Goal: Information Seeking & Learning: Learn about a topic

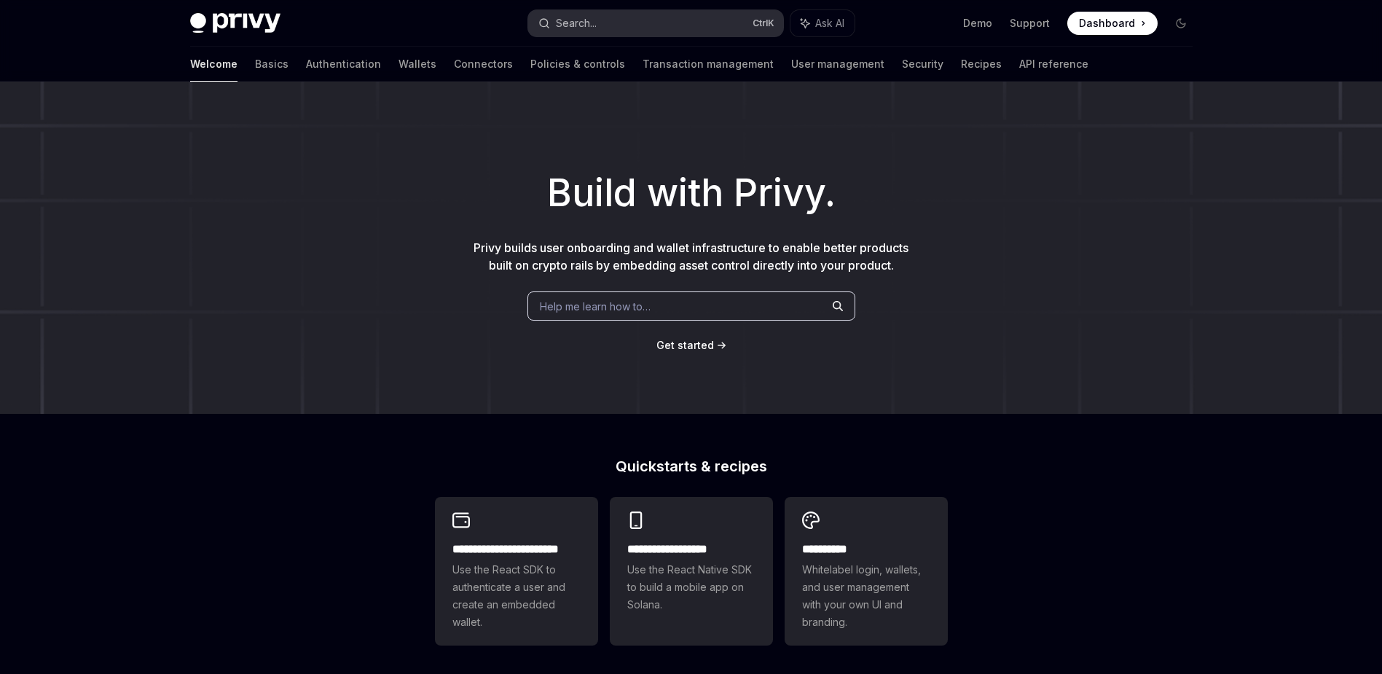
click at [647, 21] on button "Search... Ctrl K" at bounding box center [655, 23] width 255 height 26
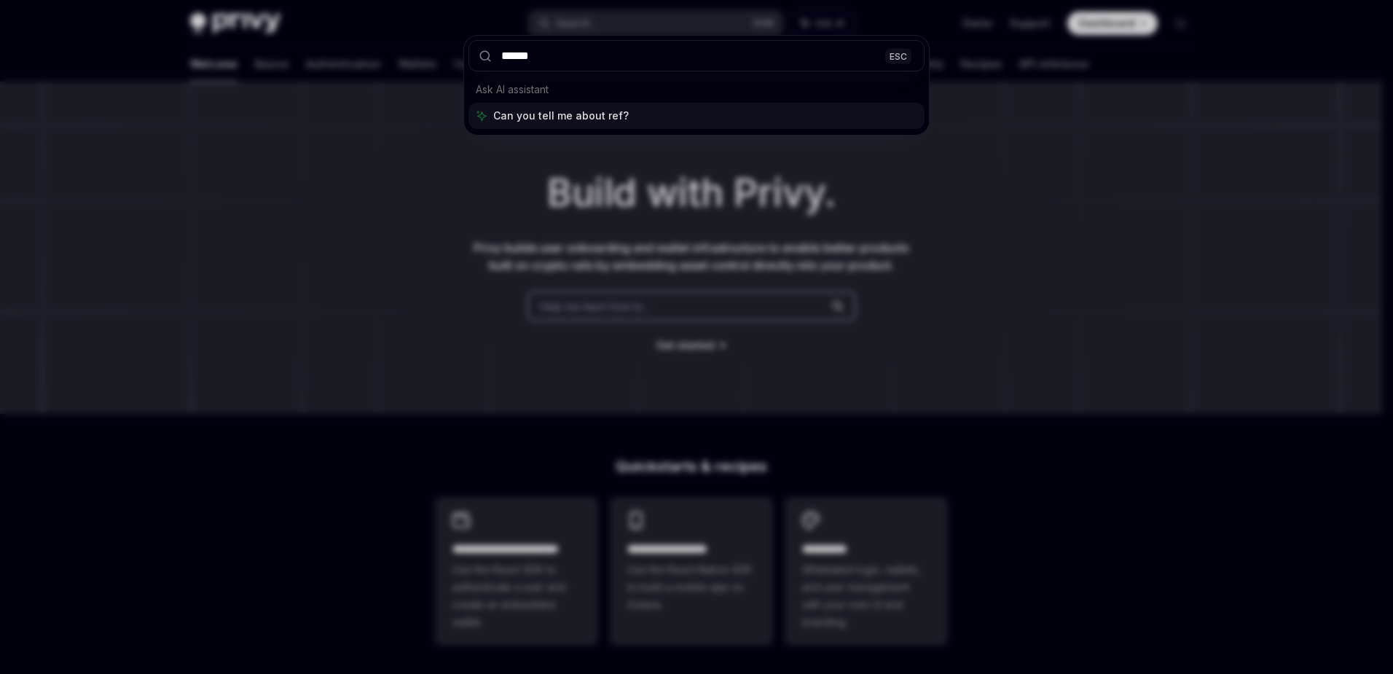
type input "*******"
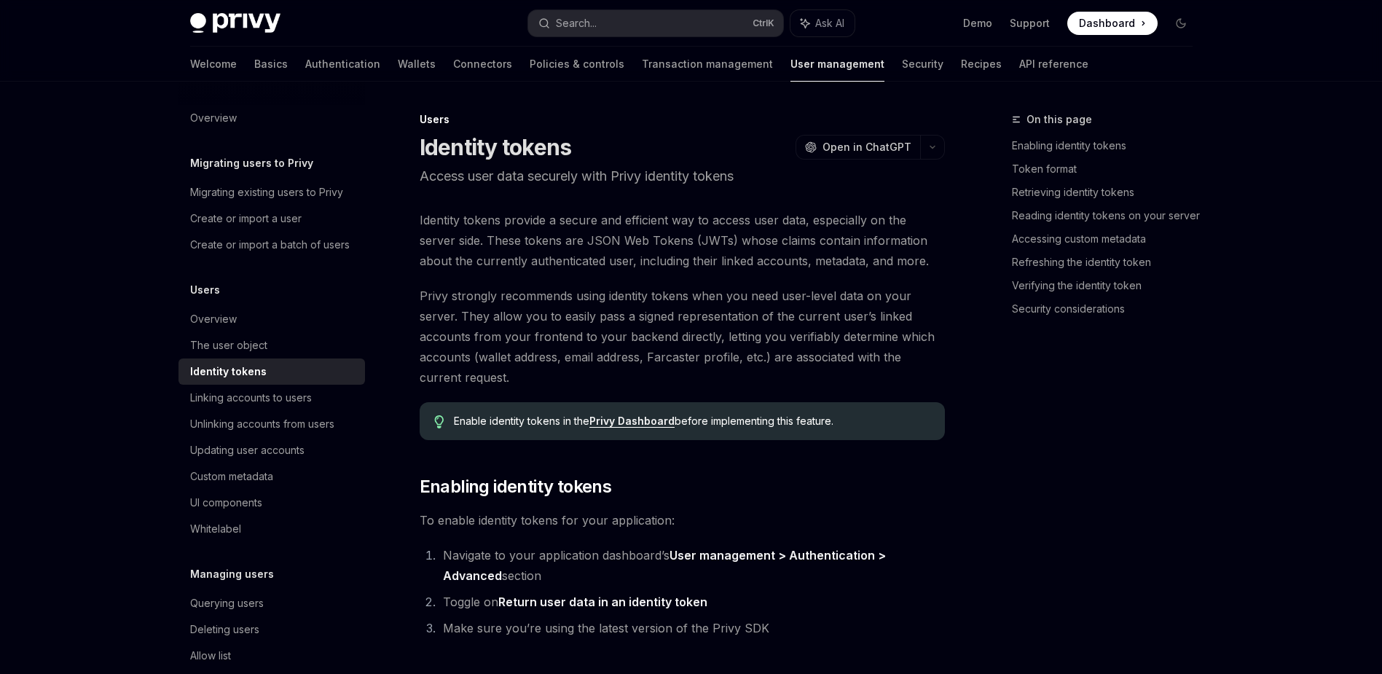
type textarea "*"
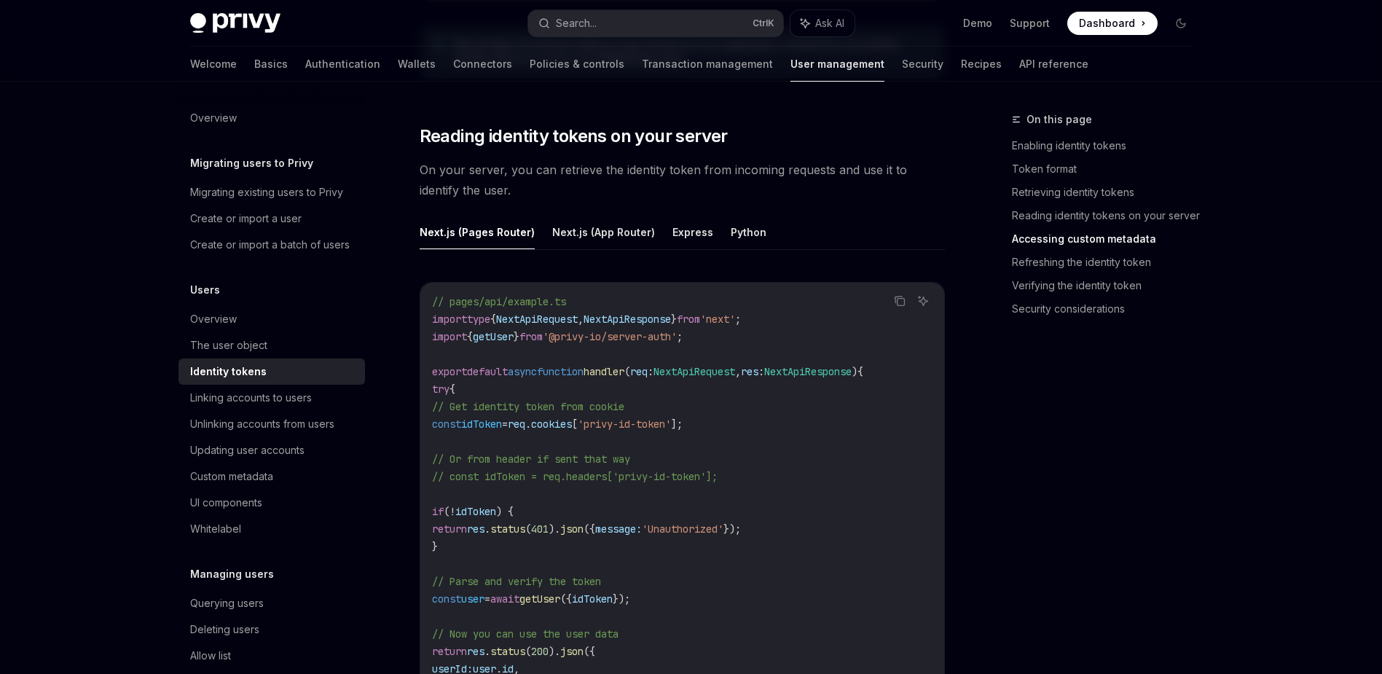
scroll to position [3299, 0]
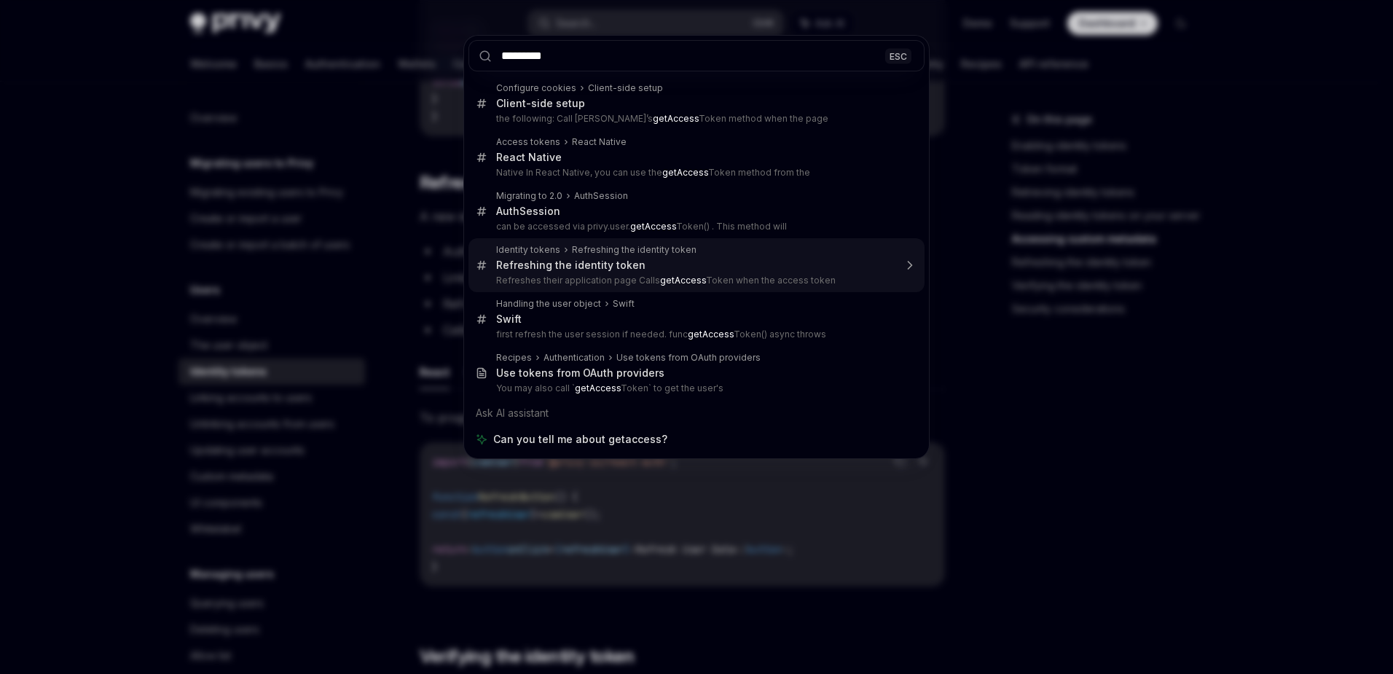
type input "*********"
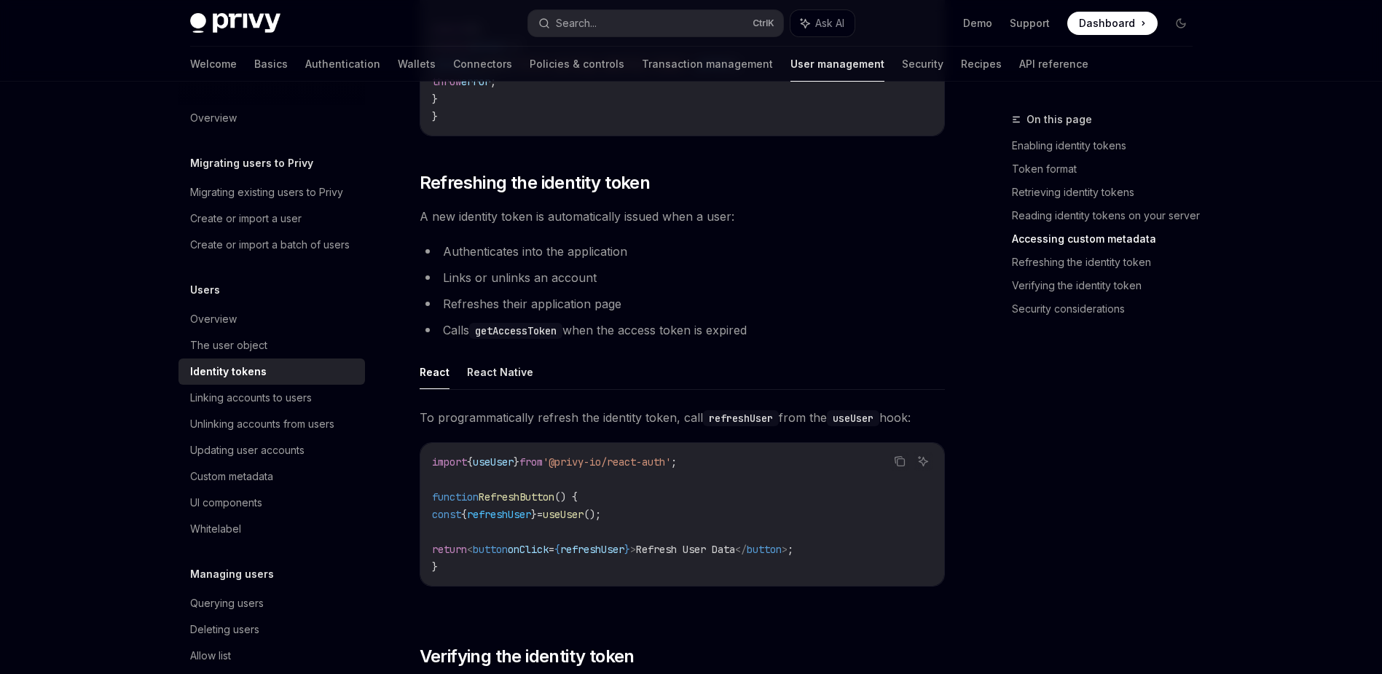
click at [533, 339] on code "getAccessToken" at bounding box center [515, 331] width 93 height 16
copy code "getAccessToken"
click at [584, 26] on div "Search..." at bounding box center [576, 23] width 41 height 17
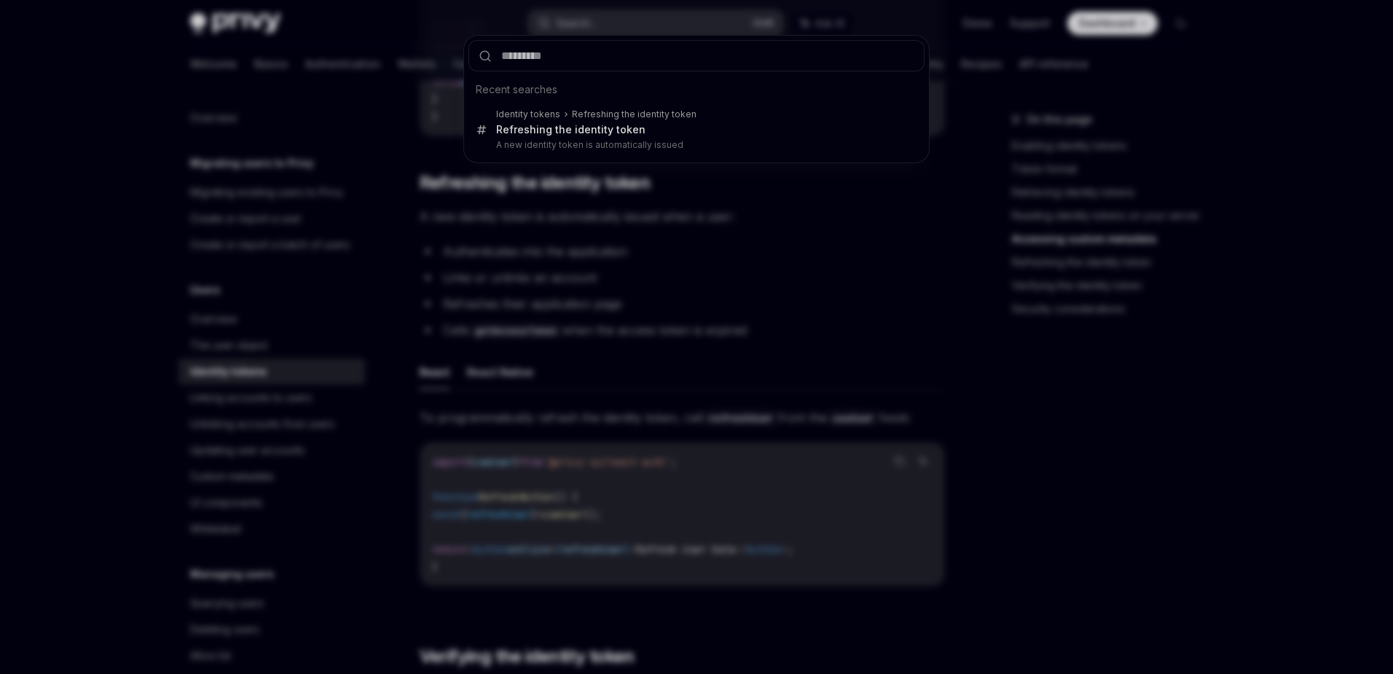
type input "**********"
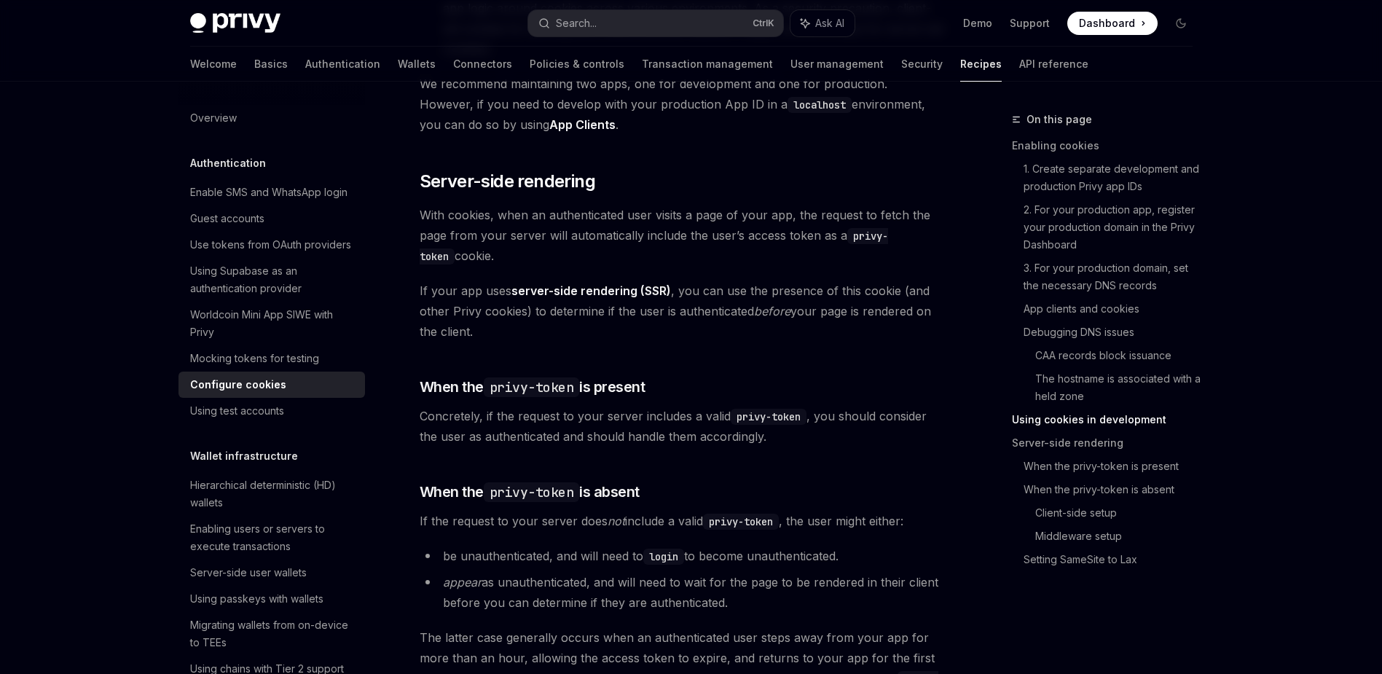
scroll to position [2791, 0]
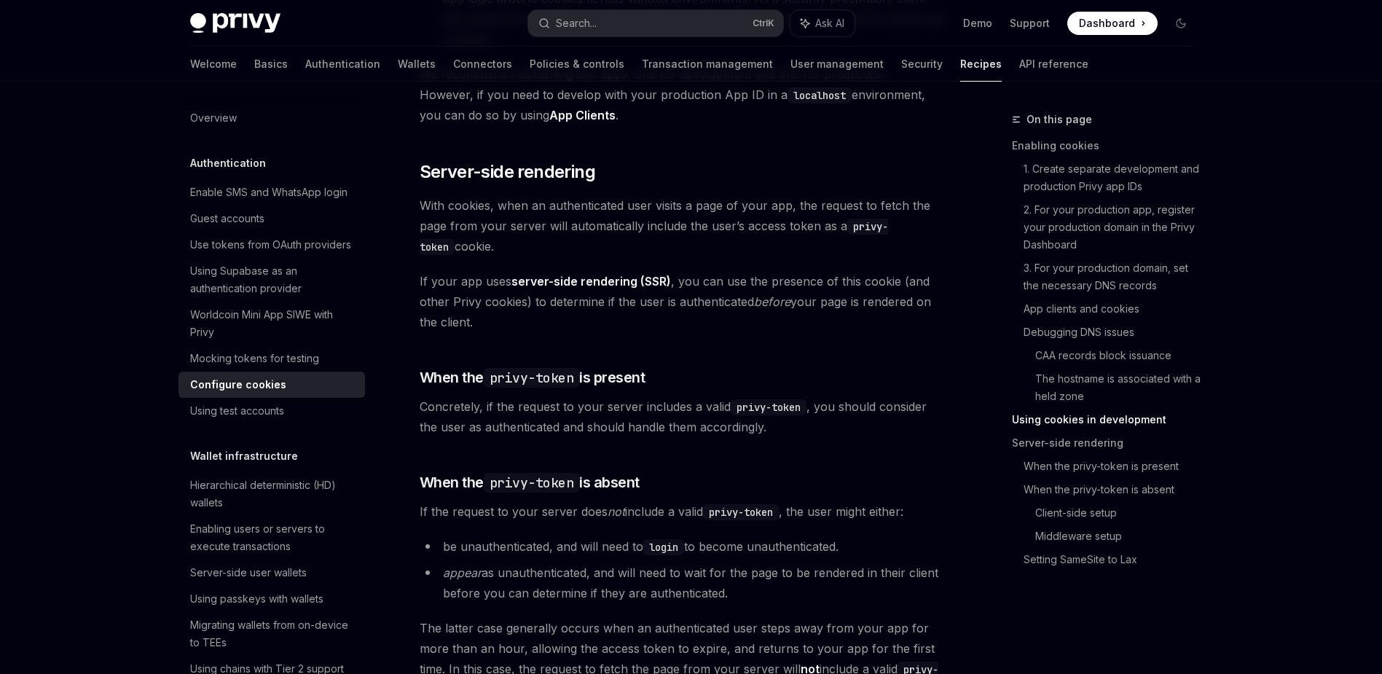
drag, startPoint x: 652, startPoint y: 238, endPoint x: 744, endPoint y: 275, distance: 99.0
click at [711, 256] on span "With cookies, when an authenticated user visits a page of your app, the request…" at bounding box center [682, 225] width 525 height 61
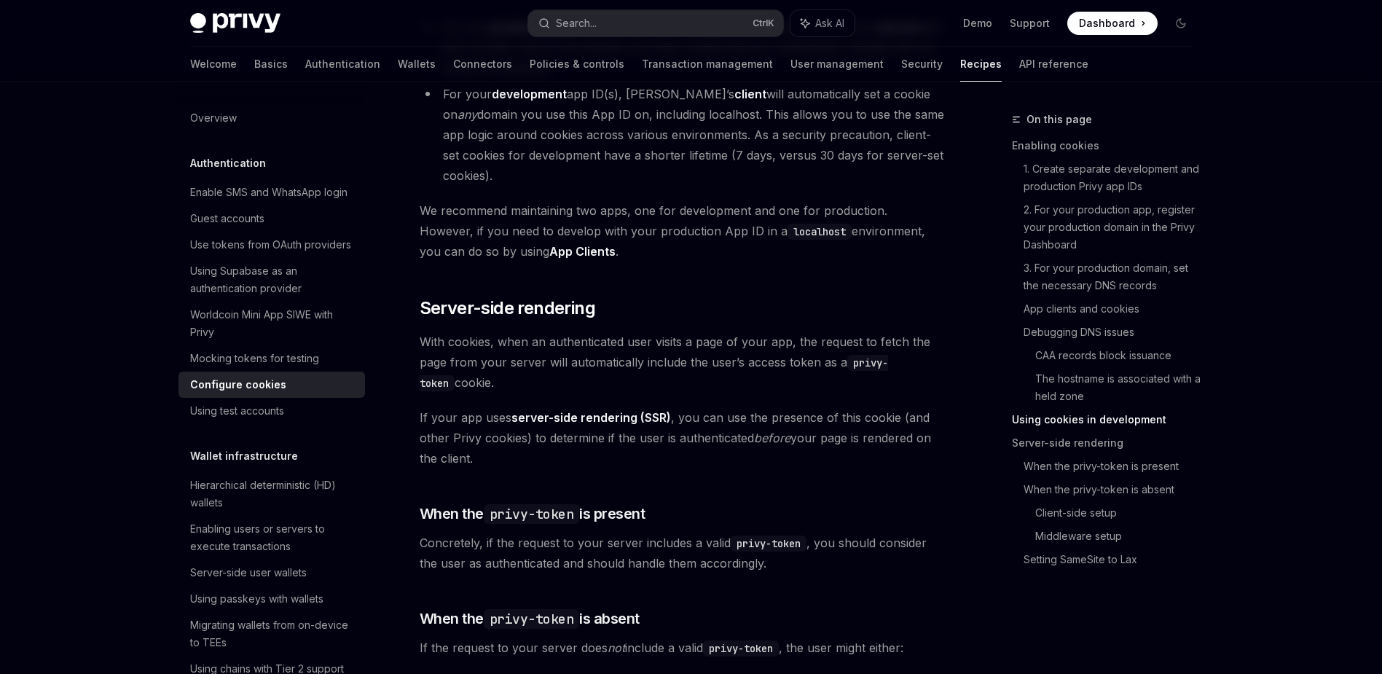
scroll to position [2659, 0]
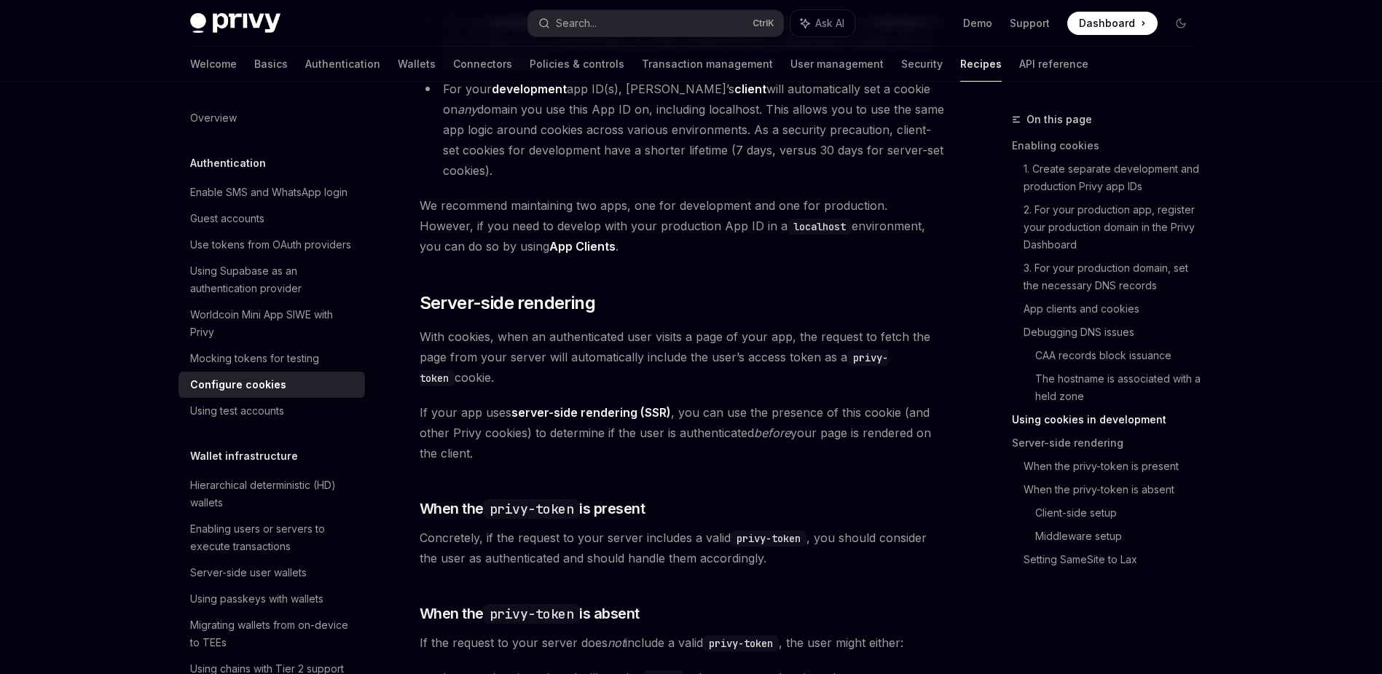
drag, startPoint x: 896, startPoint y: 388, endPoint x: 905, endPoint y: 388, distance: 8.7
click at [897, 388] on span "With cookies, when an authenticated user visits a page of your app, the request…" at bounding box center [682, 356] width 525 height 61
drag, startPoint x: 914, startPoint y: 388, endPoint x: 903, endPoint y: 387, distance: 10.3
click at [914, 388] on span "With cookies, when an authenticated user visits a page of your app, the request…" at bounding box center [682, 356] width 525 height 61
click at [815, 359] on span "With cookies, when an authenticated user visits a page of your app, the request…" at bounding box center [682, 356] width 525 height 61
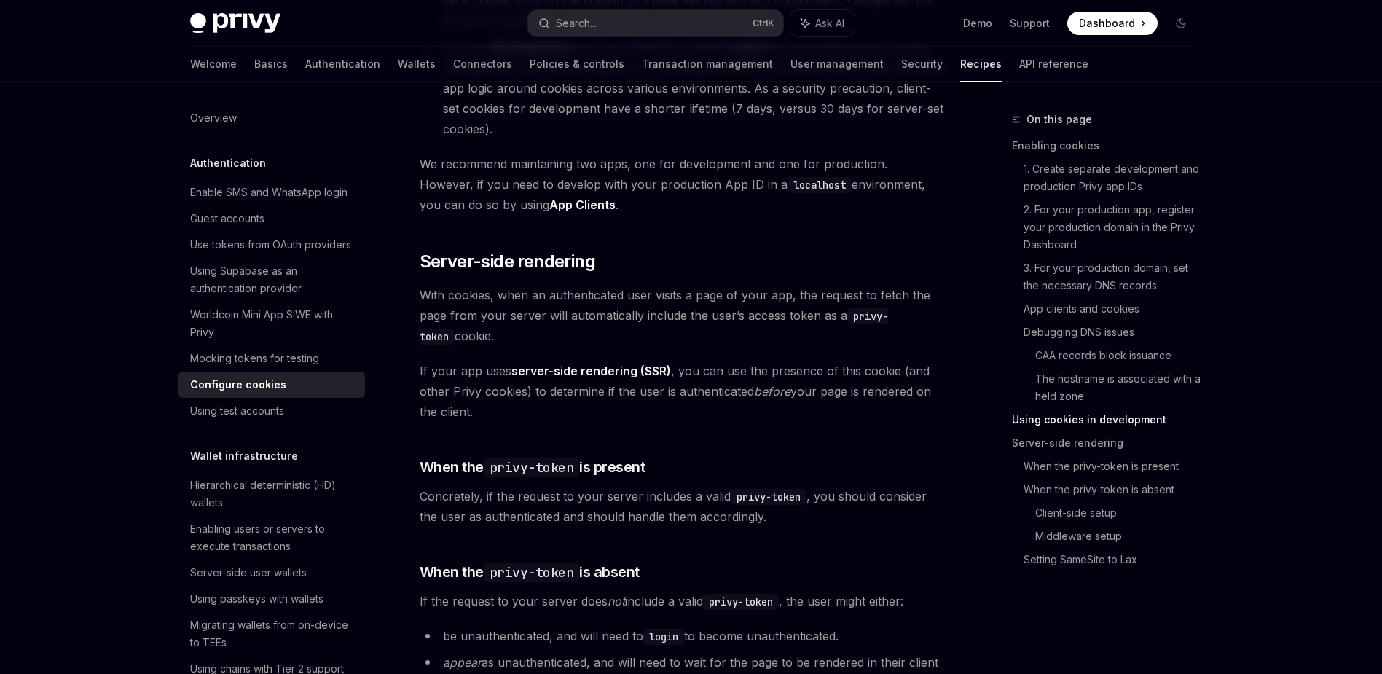
scroll to position [2791, 0]
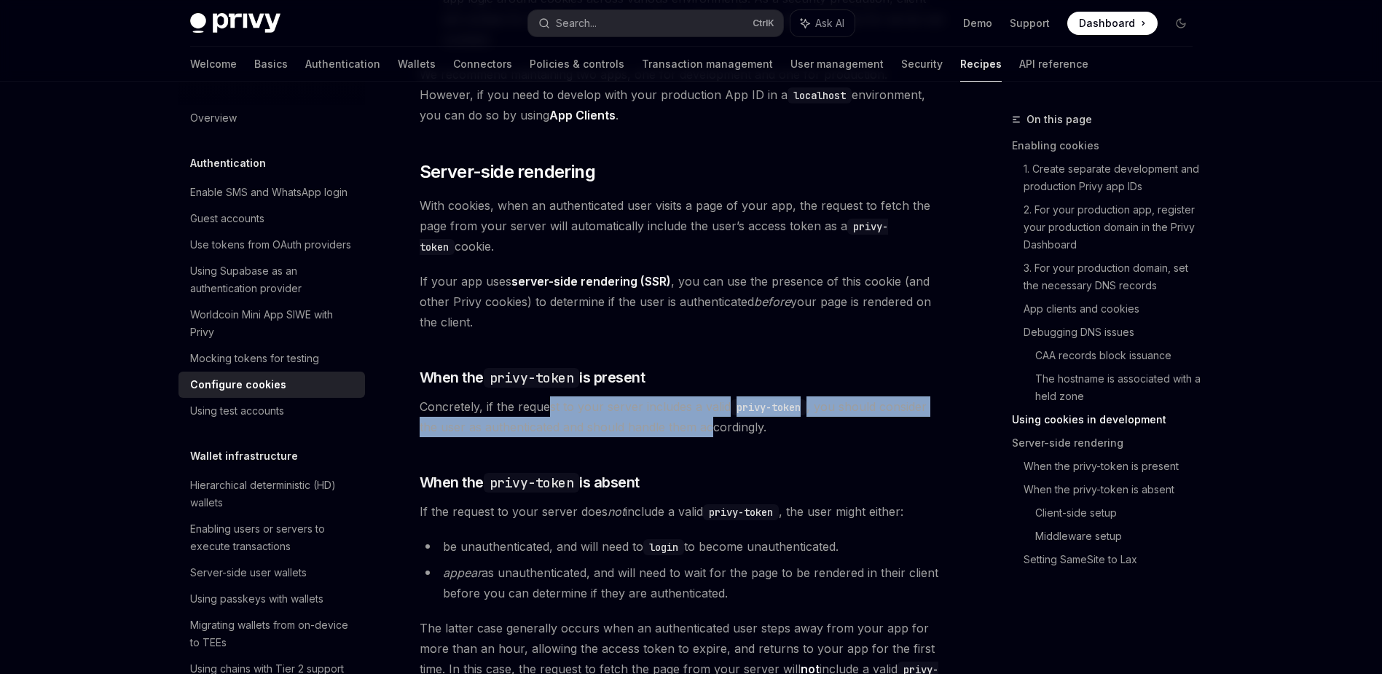
drag, startPoint x: 590, startPoint y: 426, endPoint x: 742, endPoint y: 441, distance: 153.0
click at [721, 437] on span "Concretely, if the request to your server includes a valid privy-token , you sh…" at bounding box center [682, 416] width 525 height 41
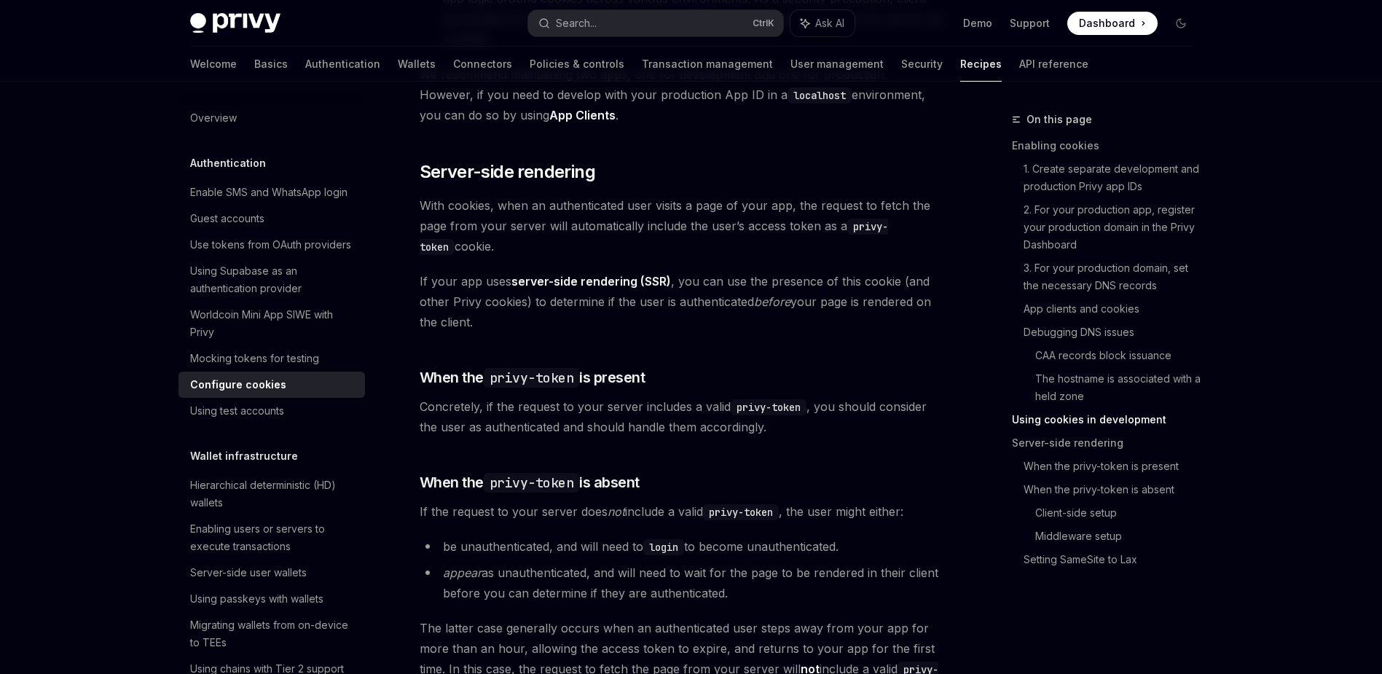
click at [743, 437] on span "Concretely, if the request to your server includes a valid privy-token , you sh…" at bounding box center [682, 416] width 525 height 41
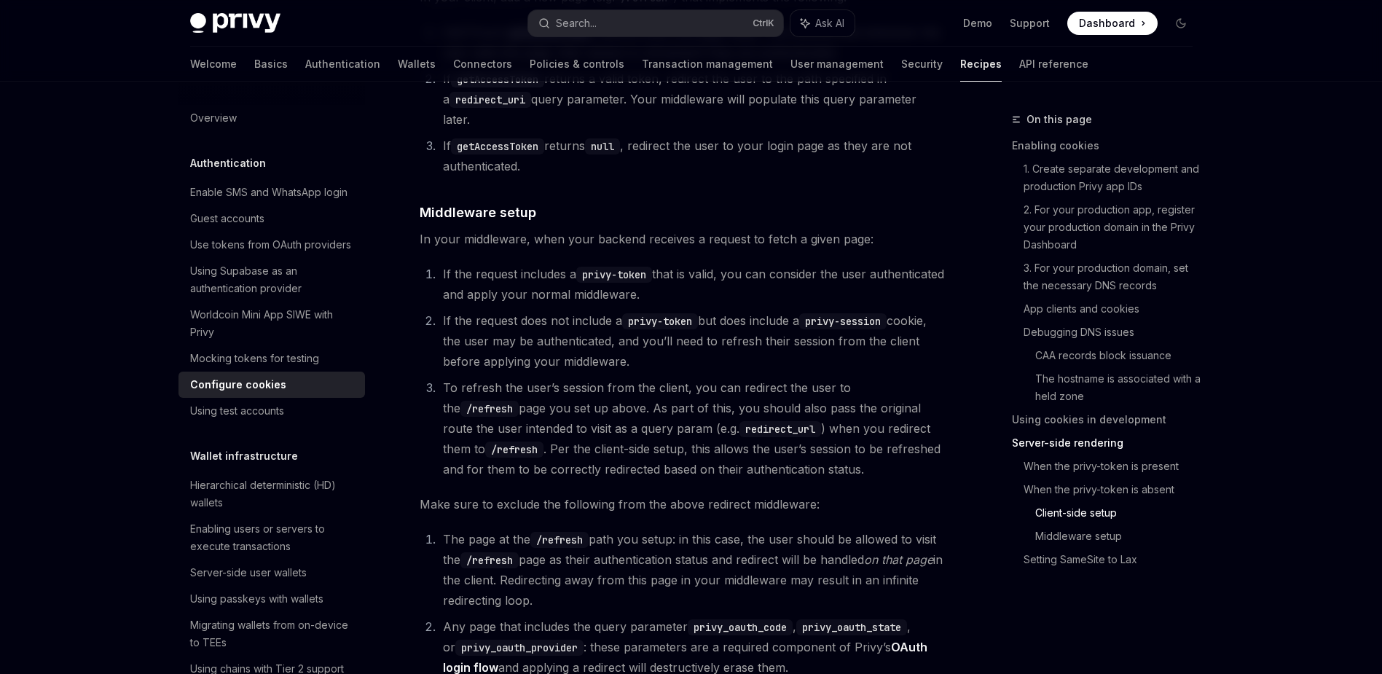
scroll to position [3709, 0]
drag, startPoint x: 726, startPoint y: 269, endPoint x: 752, endPoint y: 289, distance: 32.8
click at [752, 289] on li "If the request includes a privy-token that is valid, you can consider the user …" at bounding box center [692, 282] width 506 height 41
drag, startPoint x: 585, startPoint y: 345, endPoint x: 668, endPoint y: 361, distance: 84.5
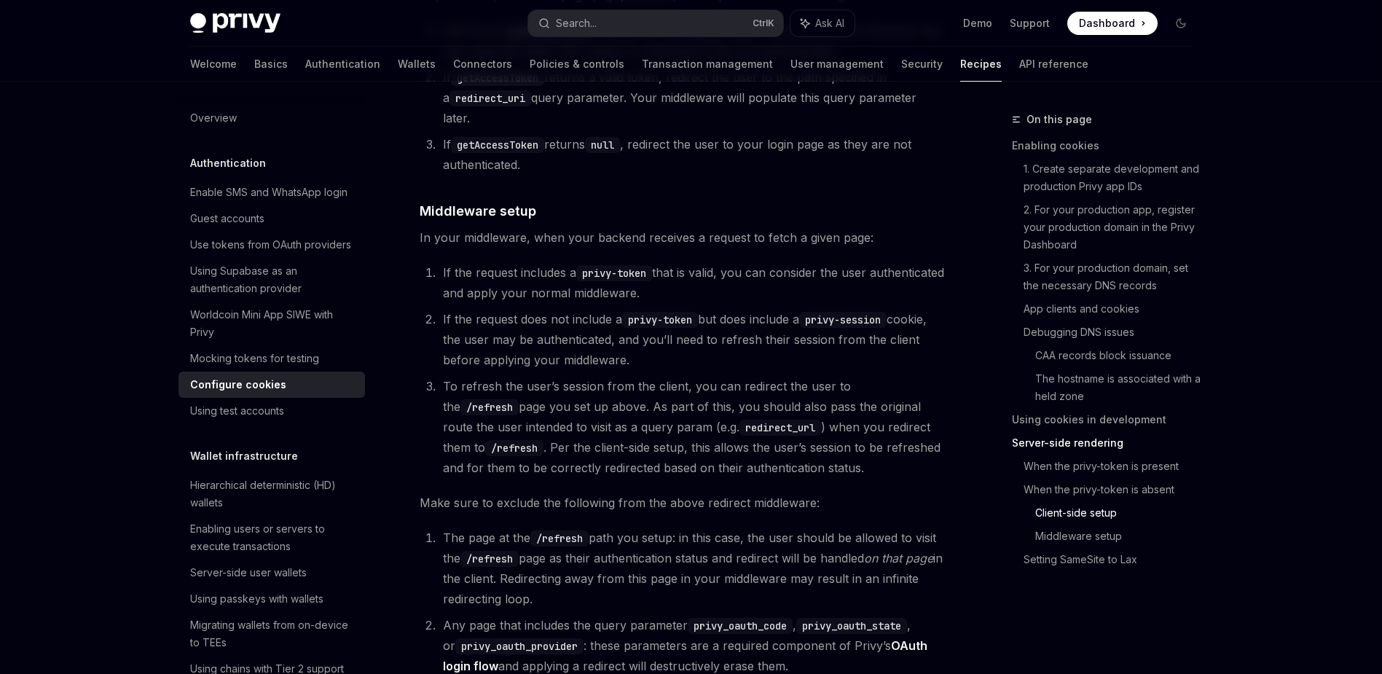
click at [668, 361] on li "If the request does not include a privy-token but does include a privy-session …" at bounding box center [692, 339] width 506 height 61
drag, startPoint x: 499, startPoint y: 381, endPoint x: 678, endPoint y: 392, distance: 178.8
click at [678, 392] on li "To refresh the user’s session from the client, you can redirect the user to the…" at bounding box center [692, 427] width 506 height 102
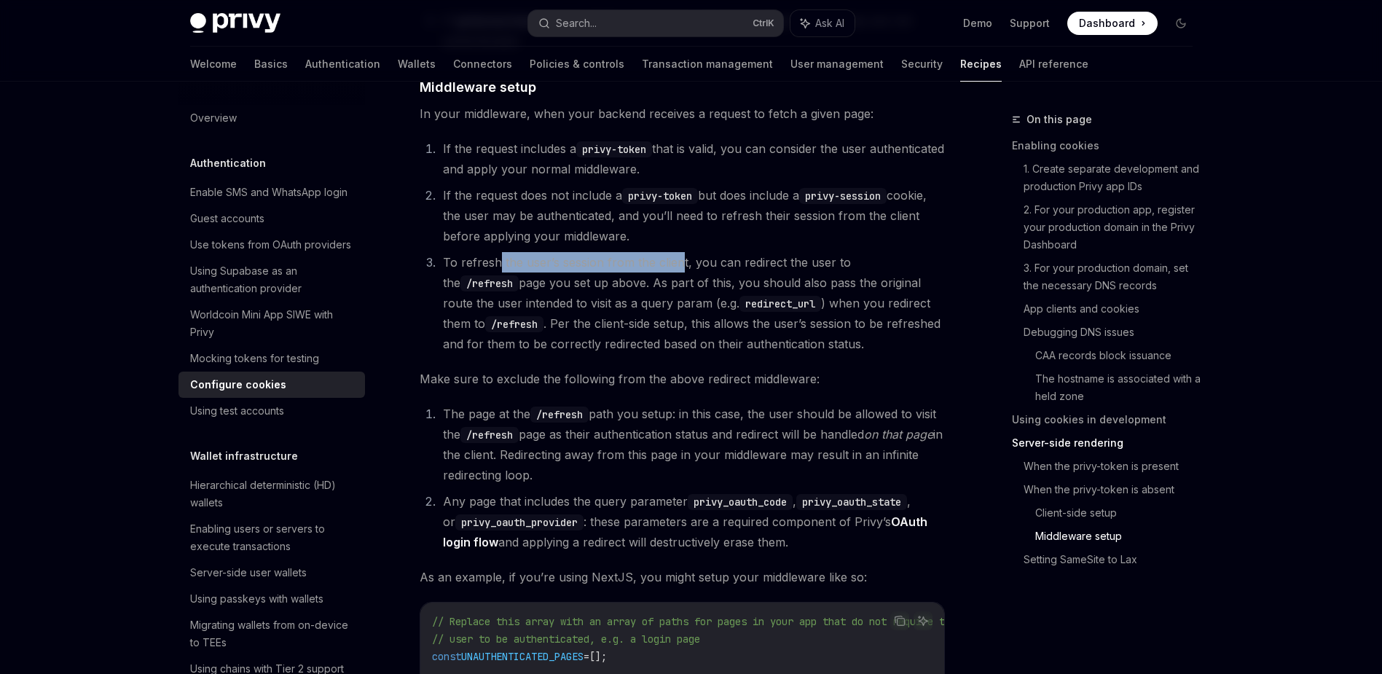
scroll to position [3840, 0]
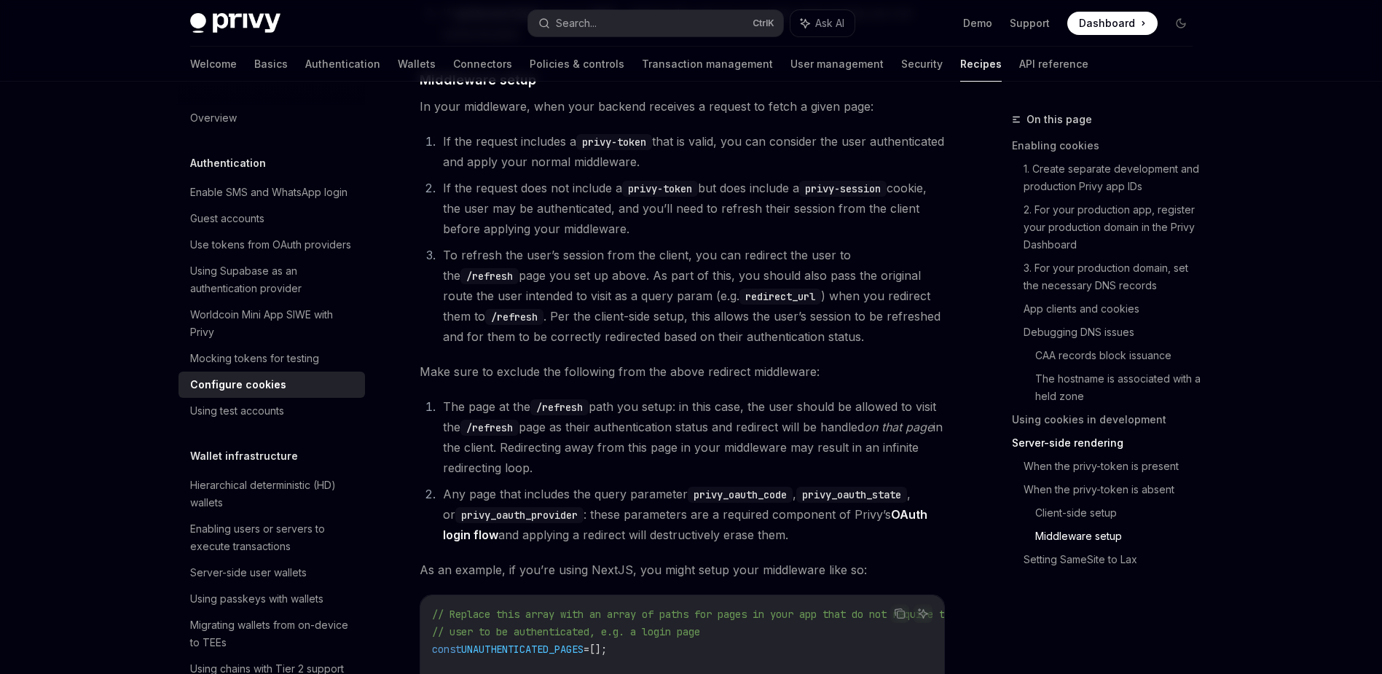
click at [831, 287] on li "To refresh the user’s session from the client, you can redirect the user to the…" at bounding box center [692, 296] width 506 height 102
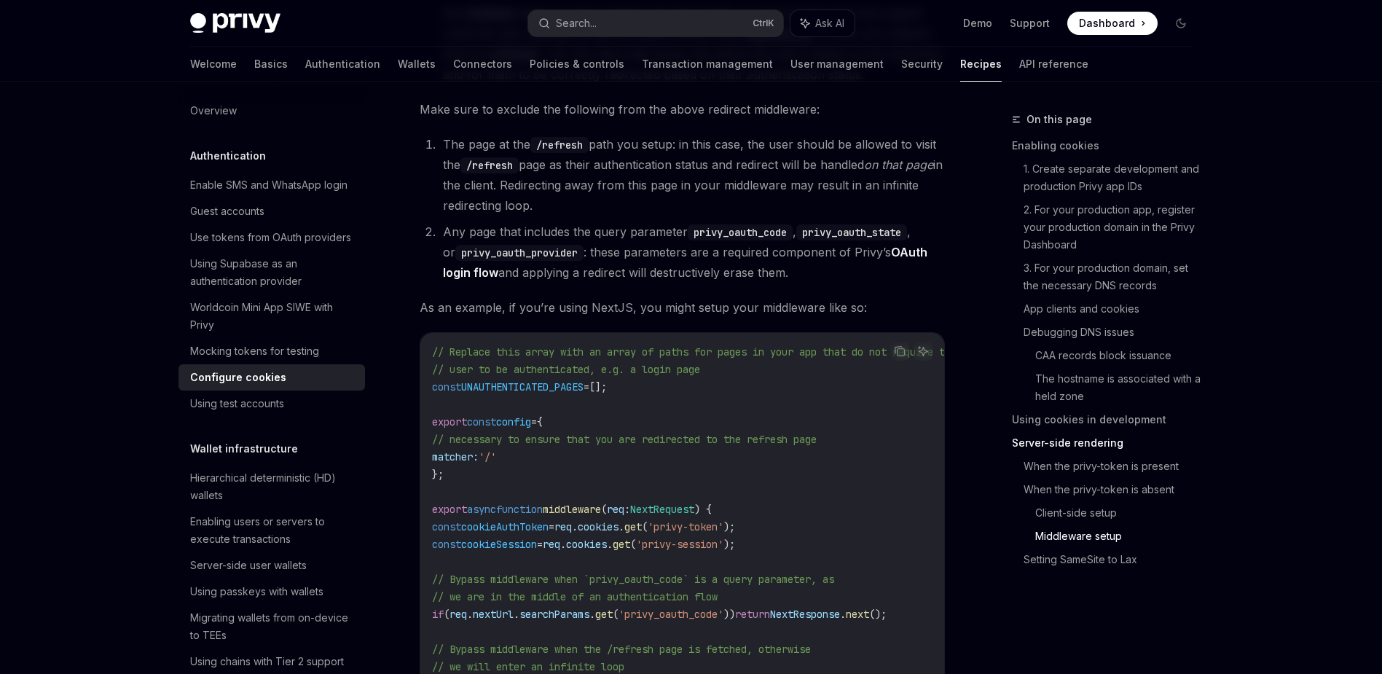
scroll to position [0, 0]
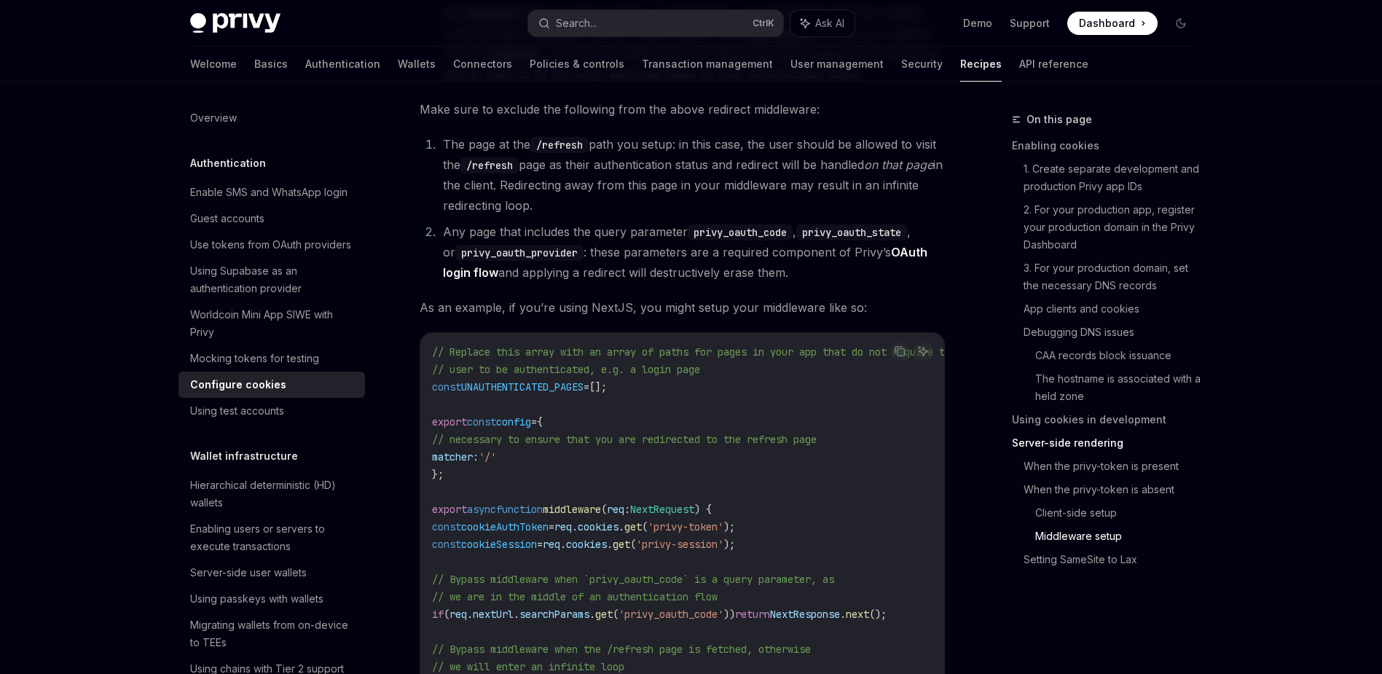
click at [240, 168] on h5 "Authentication" at bounding box center [228, 162] width 76 height 17
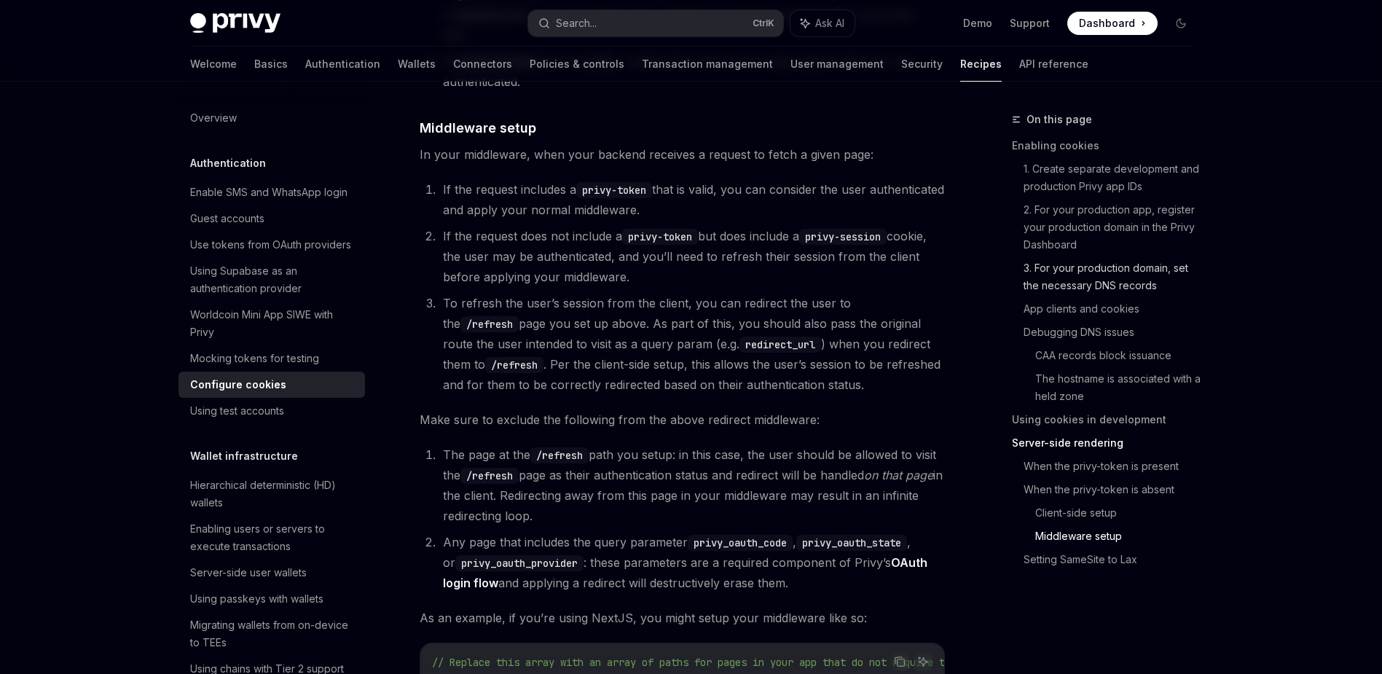
scroll to position [3709, 0]
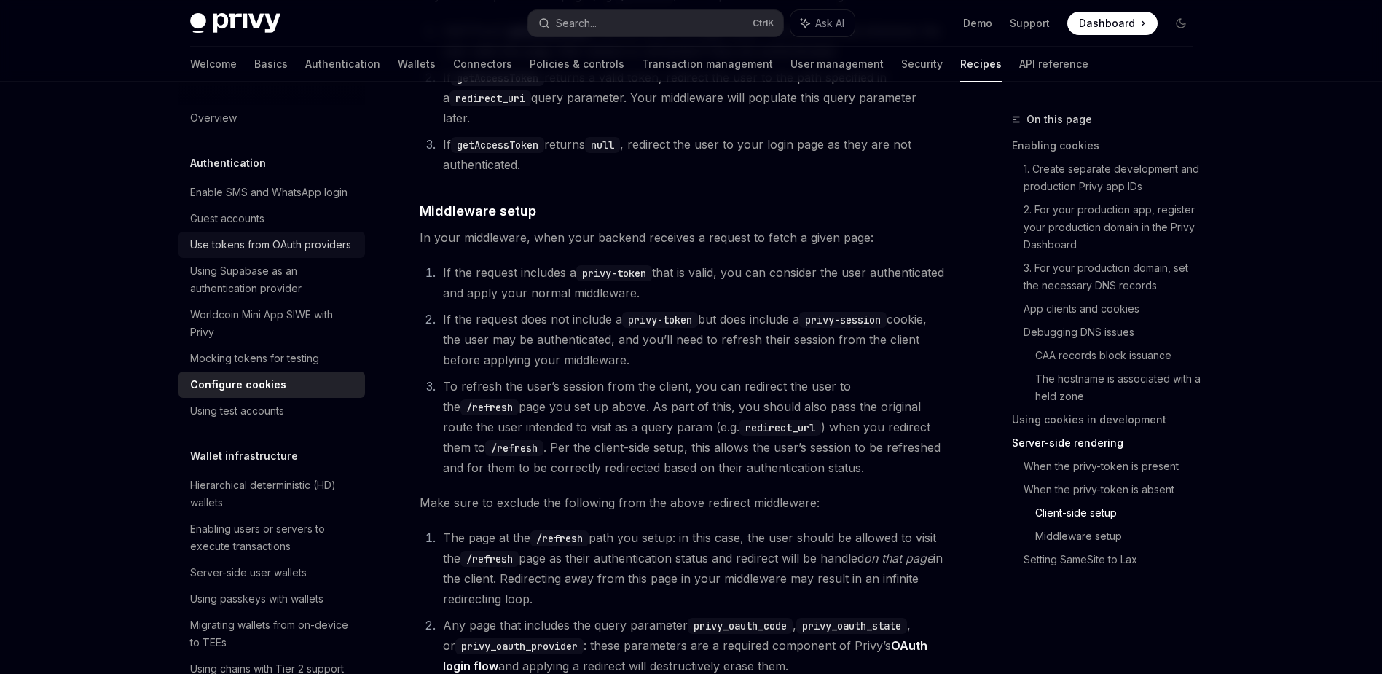
click at [277, 254] on div "Use tokens from OAuth providers" at bounding box center [270, 244] width 161 height 17
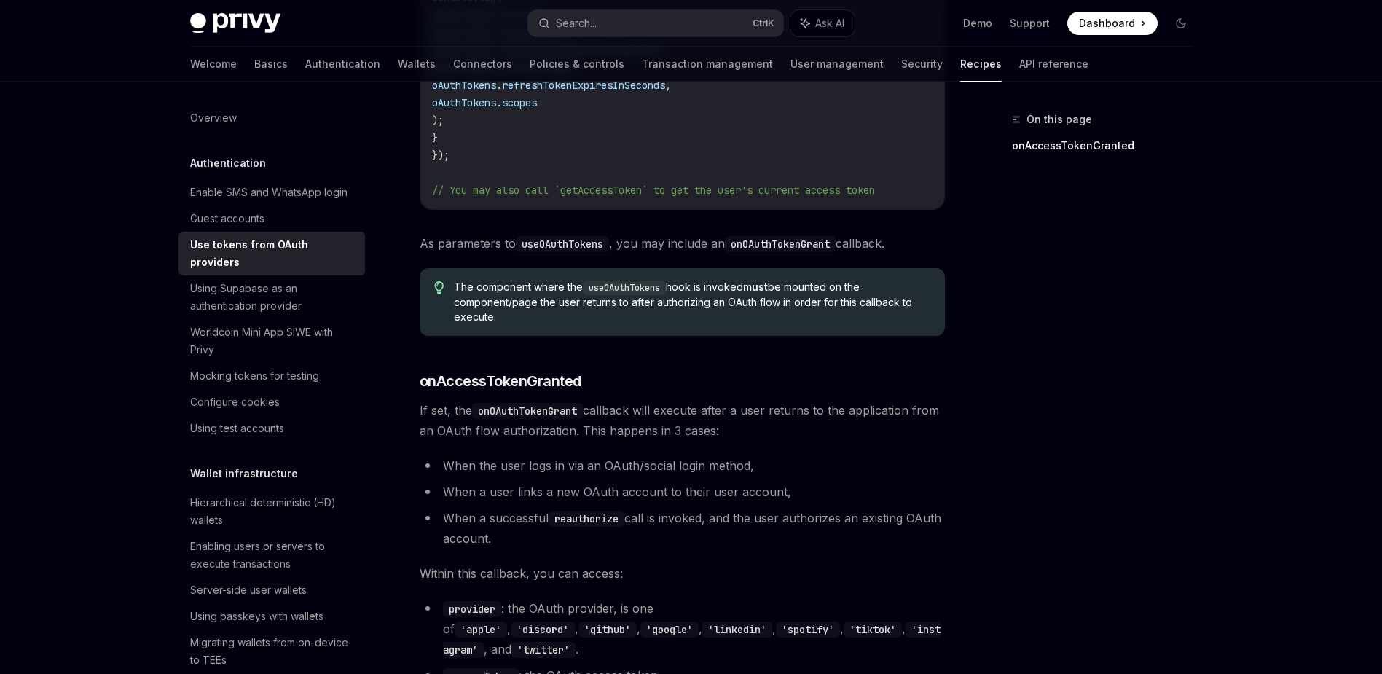
scroll to position [361, 0]
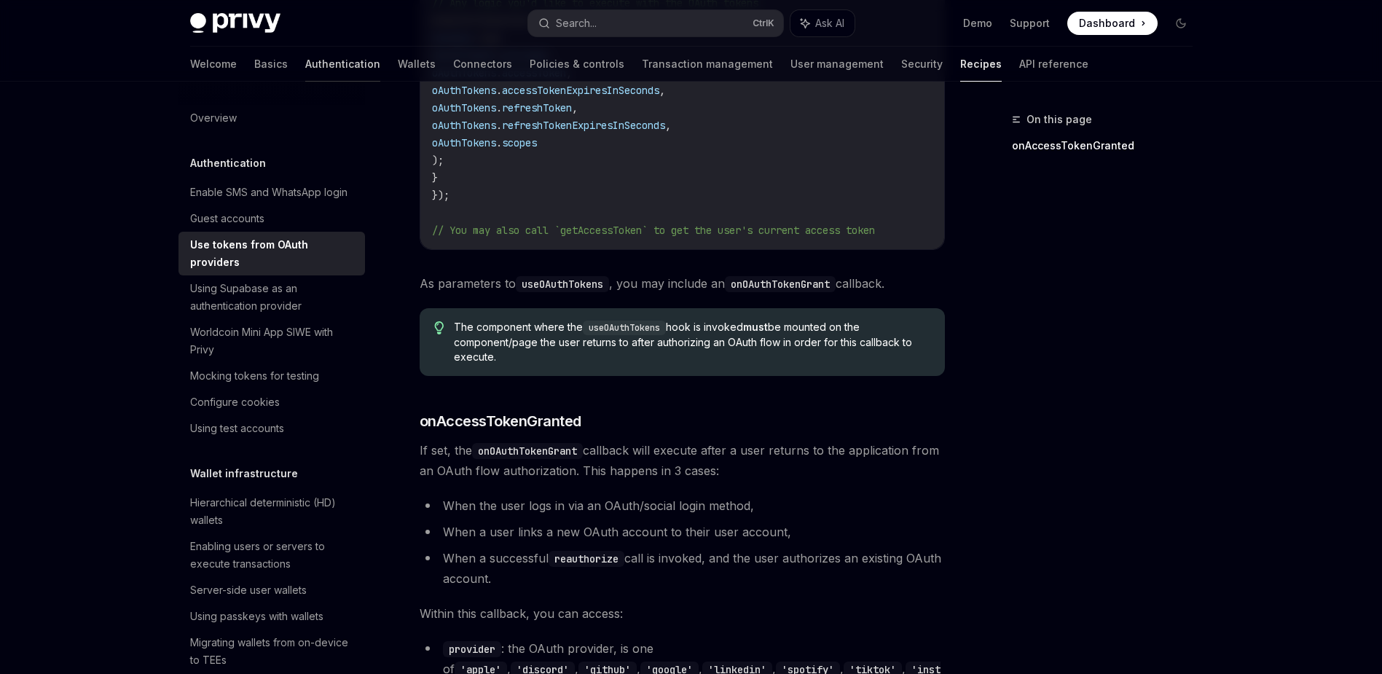
click at [305, 54] on link "Authentication" at bounding box center [342, 64] width 75 height 35
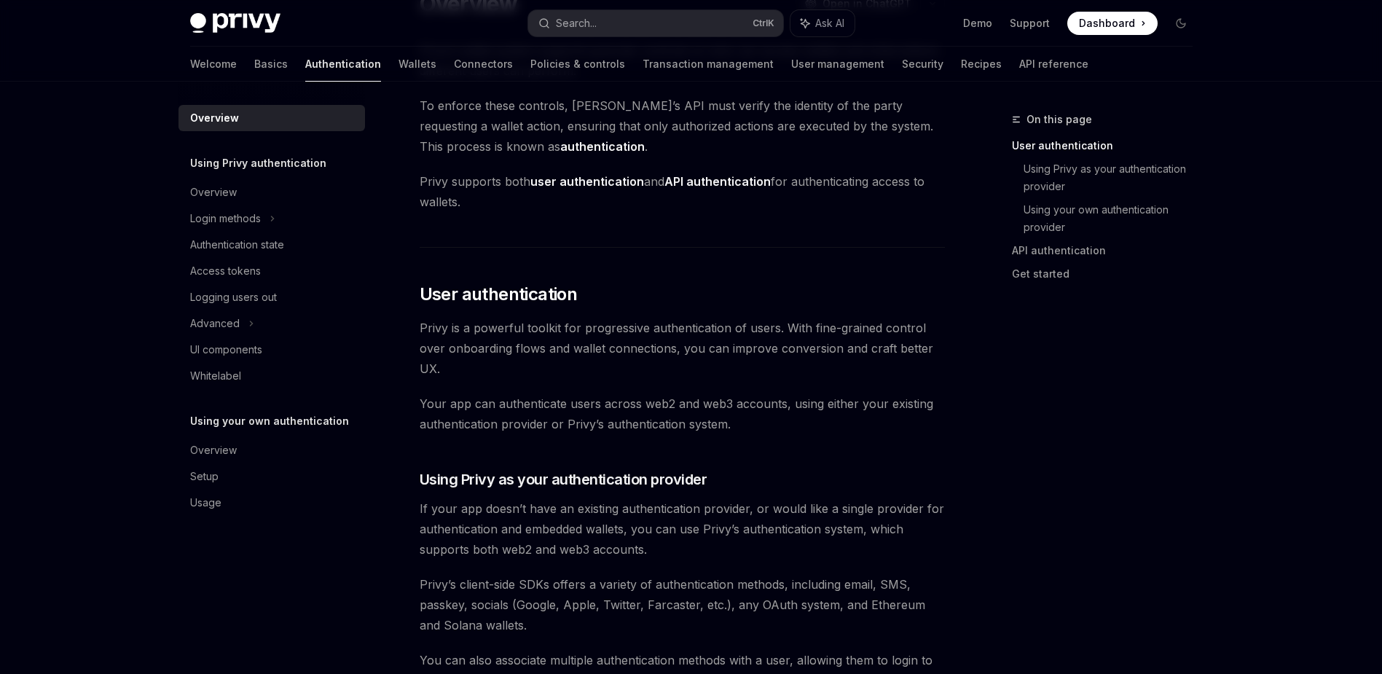
scroll to position [131, 0]
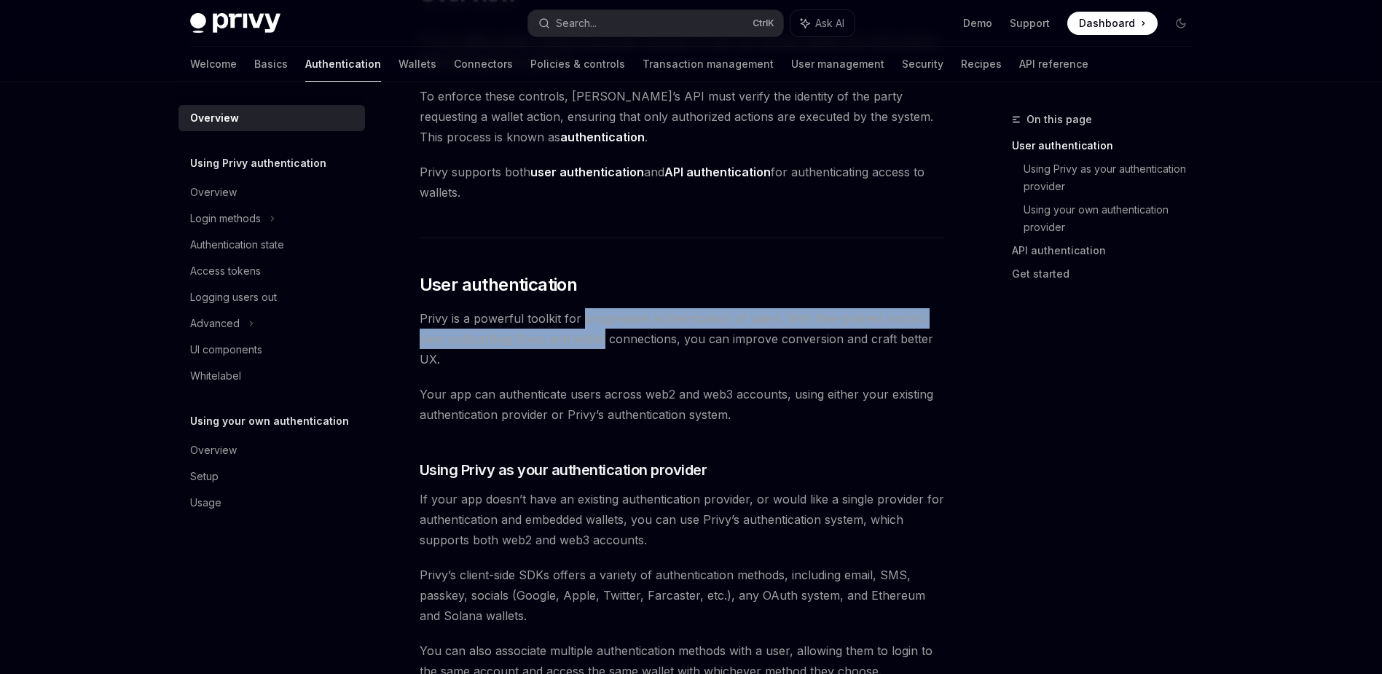
drag, startPoint x: 579, startPoint y: 320, endPoint x: 603, endPoint y: 350, distance: 38.8
click at [603, 349] on span "Privy is a powerful toolkit for progressive authentication of users. With fine-…" at bounding box center [682, 338] width 525 height 61
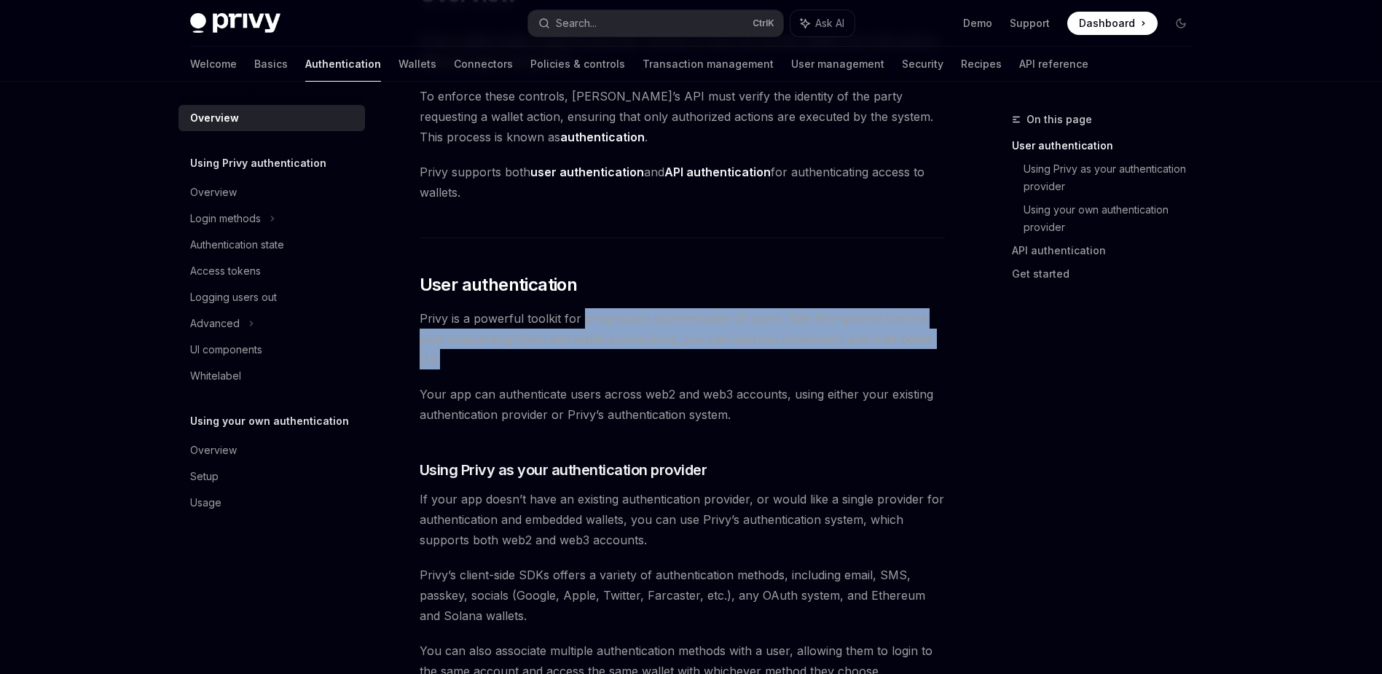
click at [574, 360] on span "Privy is a powerful toolkit for progressive authentication of users. With fine-…" at bounding box center [682, 338] width 525 height 61
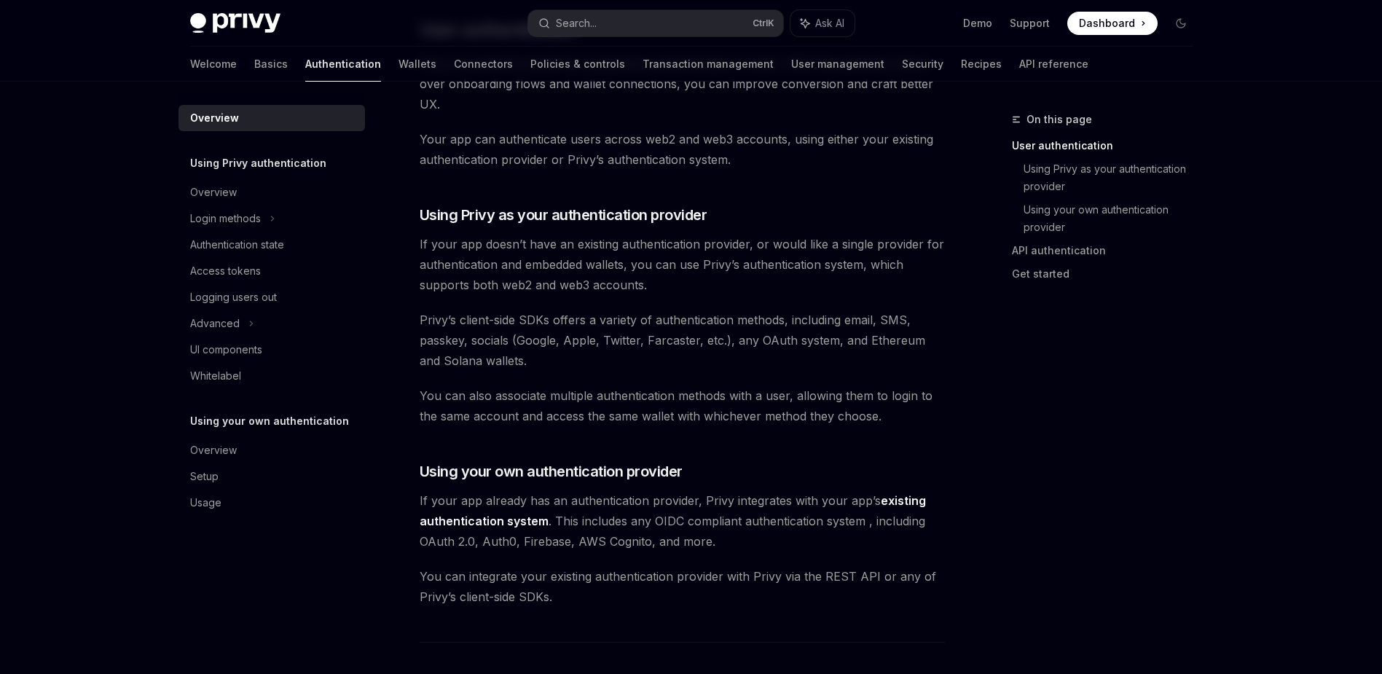
scroll to position [393, 0]
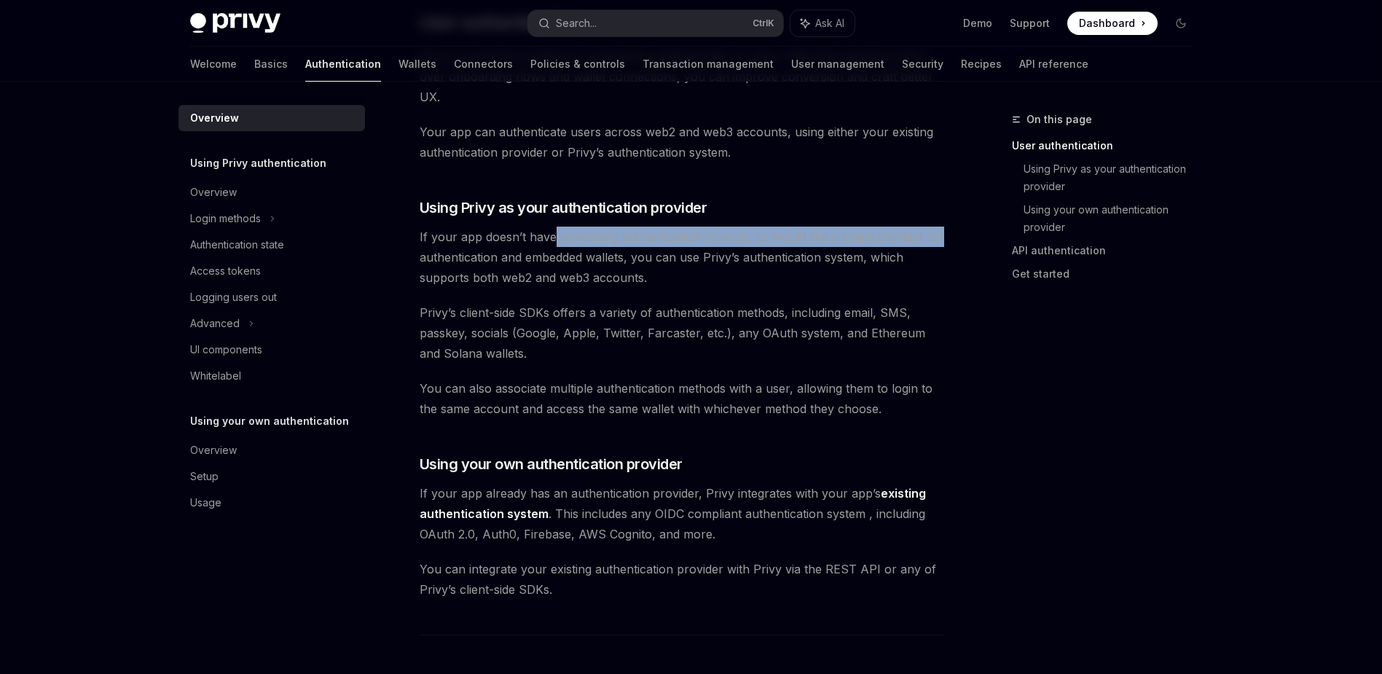
drag, startPoint x: 550, startPoint y: 240, endPoint x: 939, endPoint y: 240, distance: 389.1
click at [937, 240] on span "If your app doesn’t have an existing authentication provider, or would like a s…" at bounding box center [682, 257] width 525 height 61
click at [940, 240] on span "If your app doesn’t have an existing authentication provider, or would like a s…" at bounding box center [682, 257] width 525 height 61
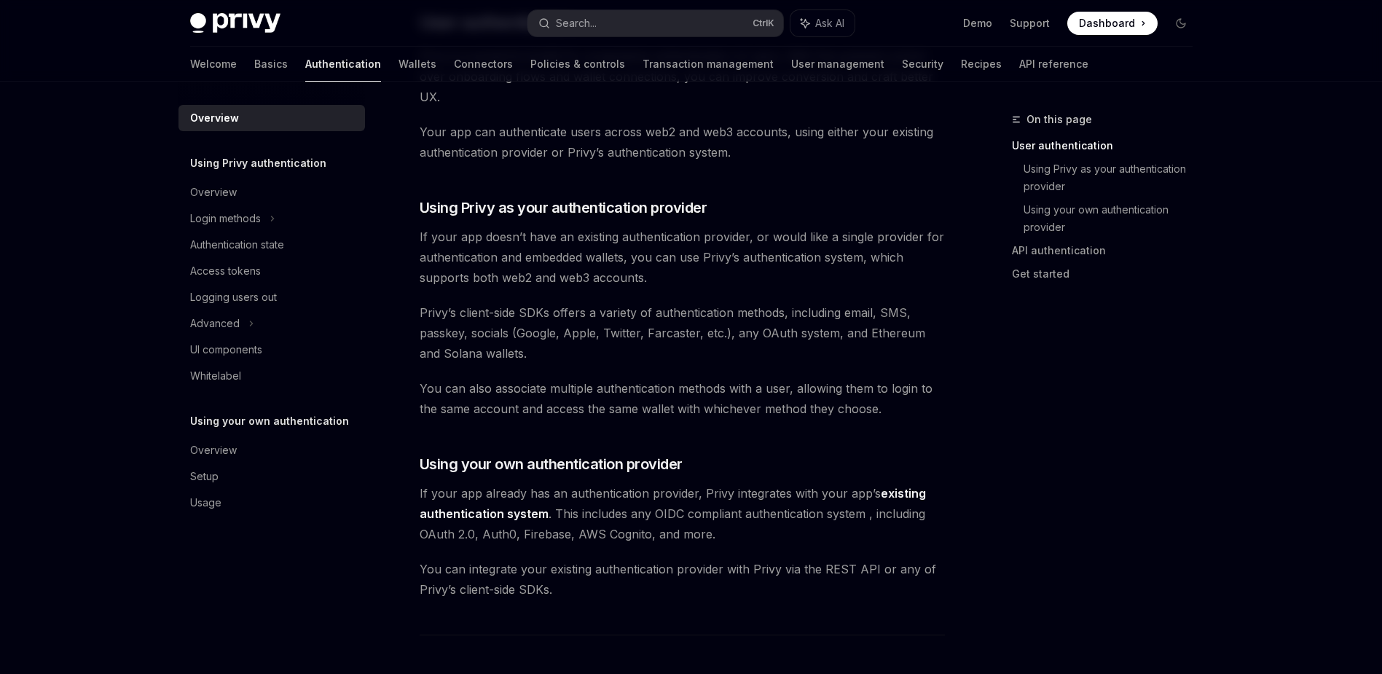
click at [876, 256] on span "If your app doesn’t have an existing authentication provider, or would like a s…" at bounding box center [682, 257] width 525 height 61
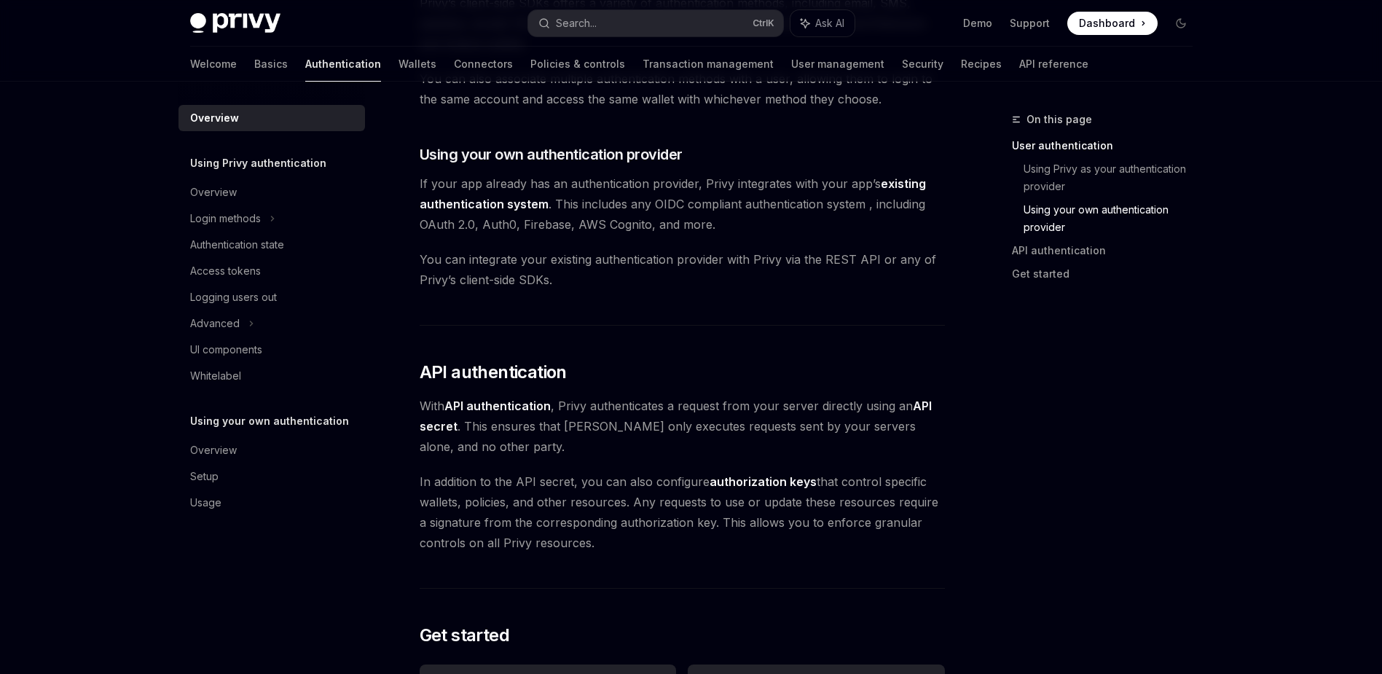
scroll to position [787, 0]
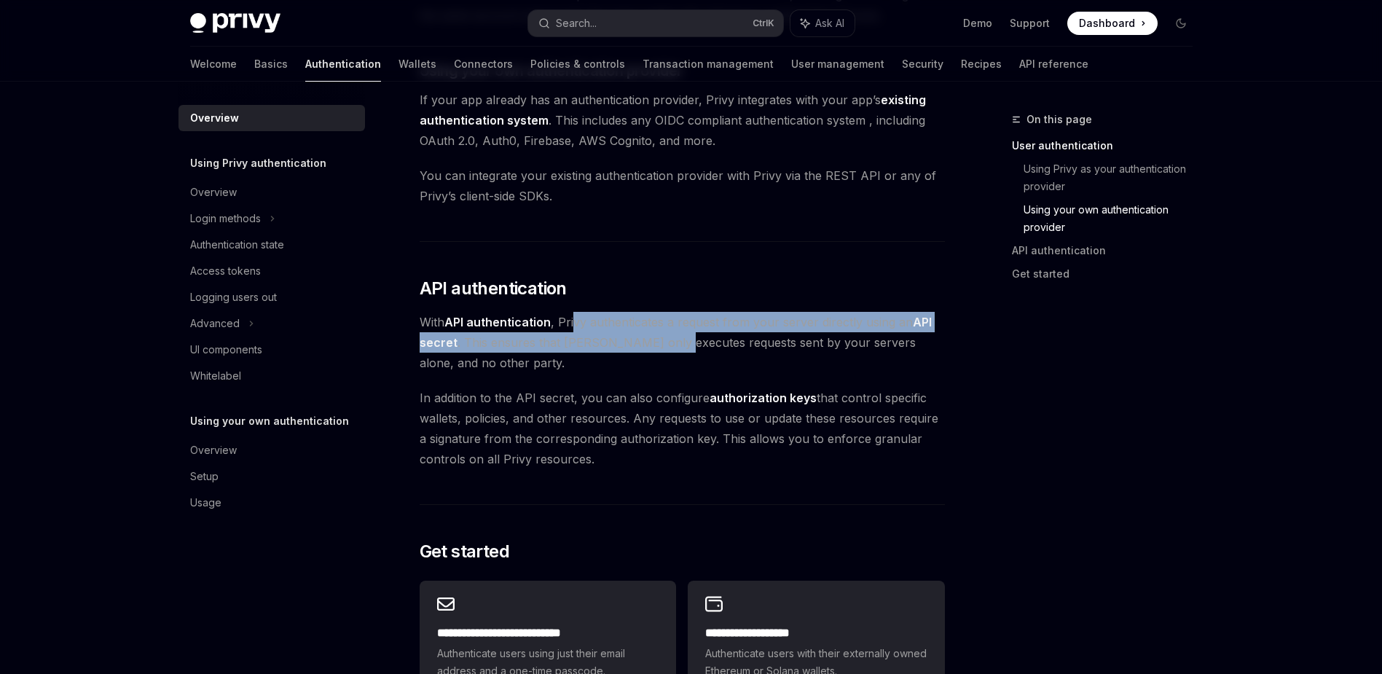
drag, startPoint x: 576, startPoint y: 322, endPoint x: 678, endPoint y: 335, distance: 102.1
click at [665, 333] on span "With API authentication , Privy authenticates a request from your server direct…" at bounding box center [682, 342] width 525 height 61
click at [645, 348] on span "With API authentication , Privy authenticates a request from your server direct…" at bounding box center [682, 342] width 525 height 61
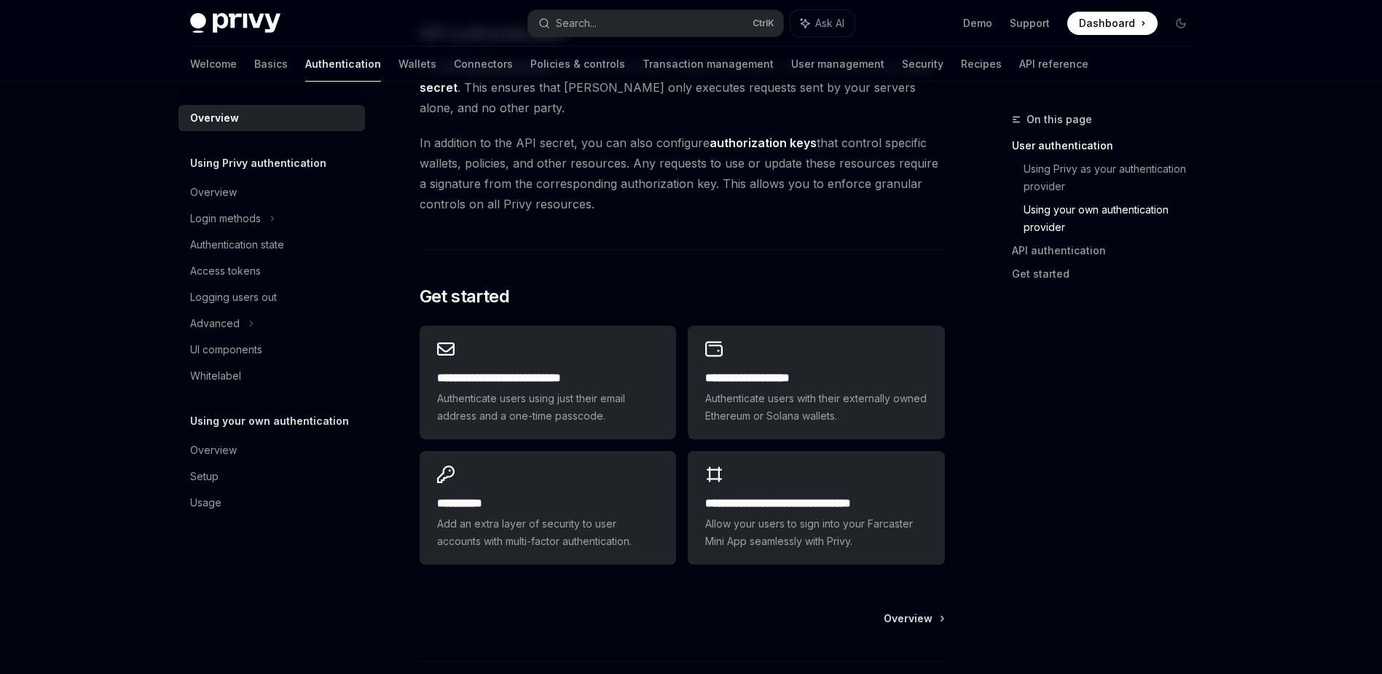
scroll to position [1049, 0]
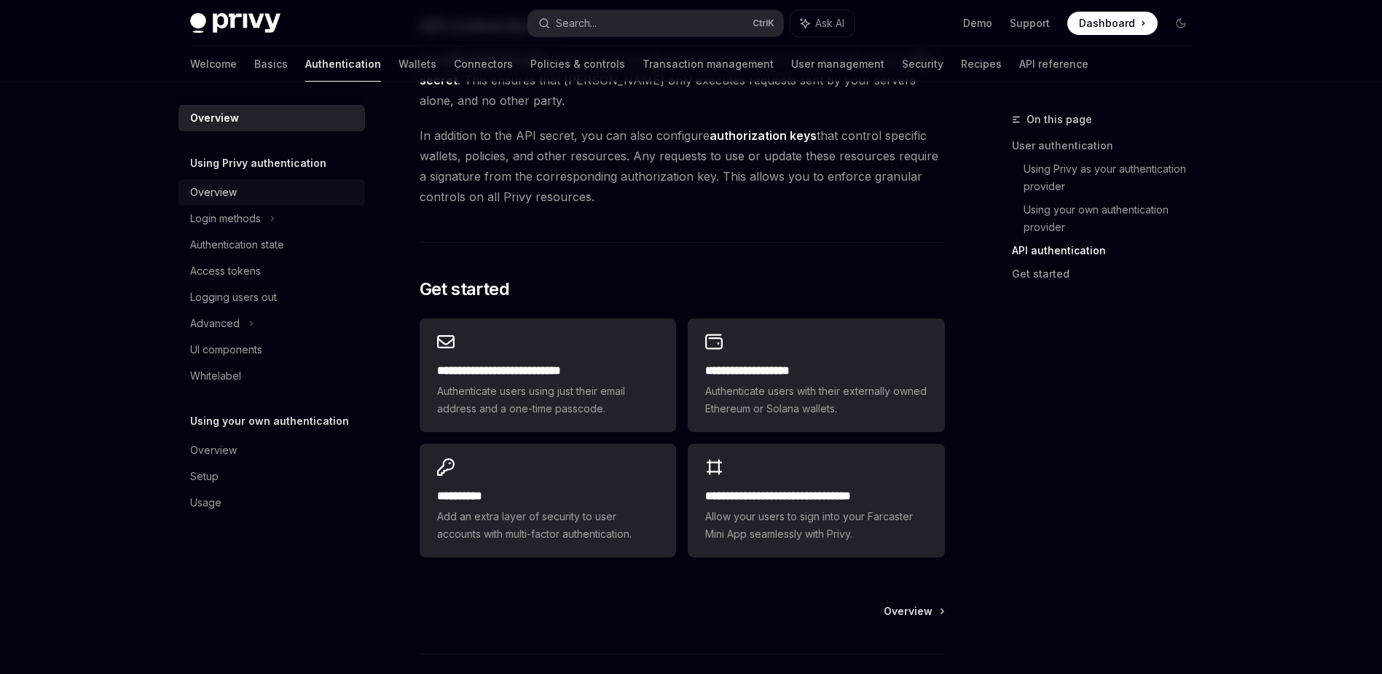
click at [233, 195] on div "Overview" at bounding box center [213, 192] width 47 height 17
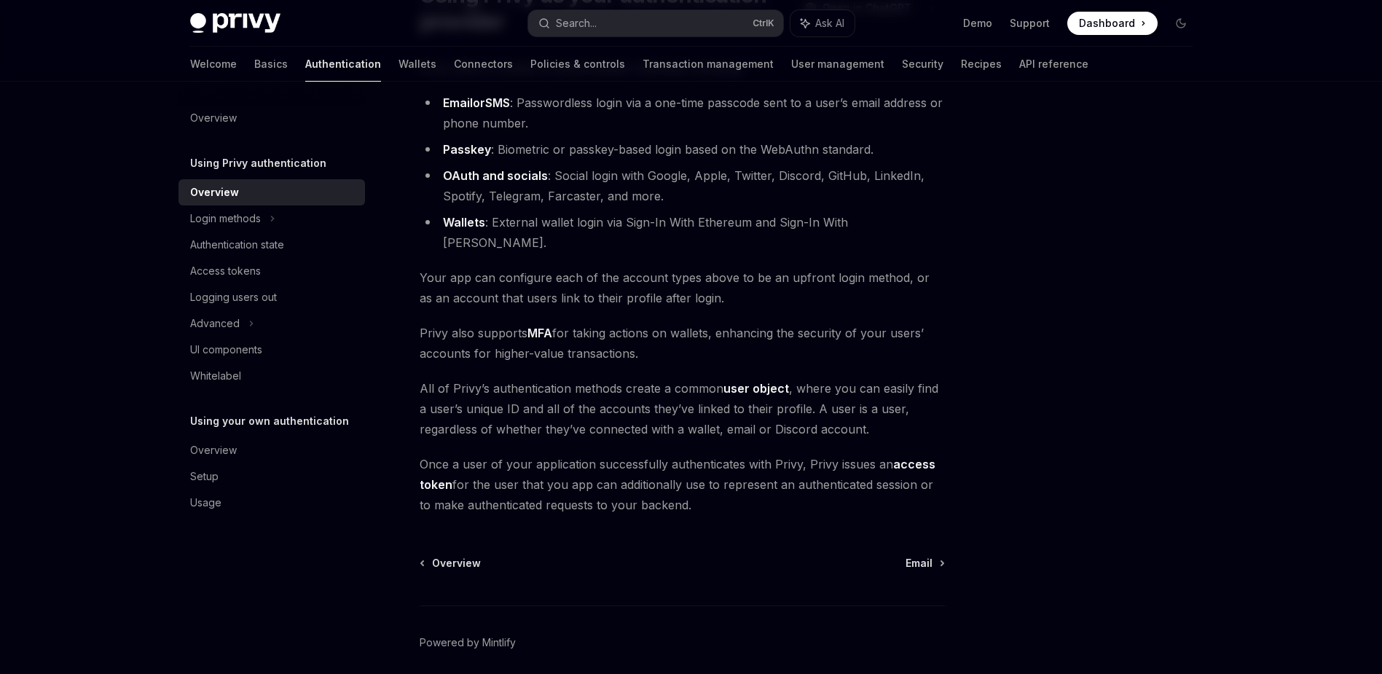
scroll to position [189, 0]
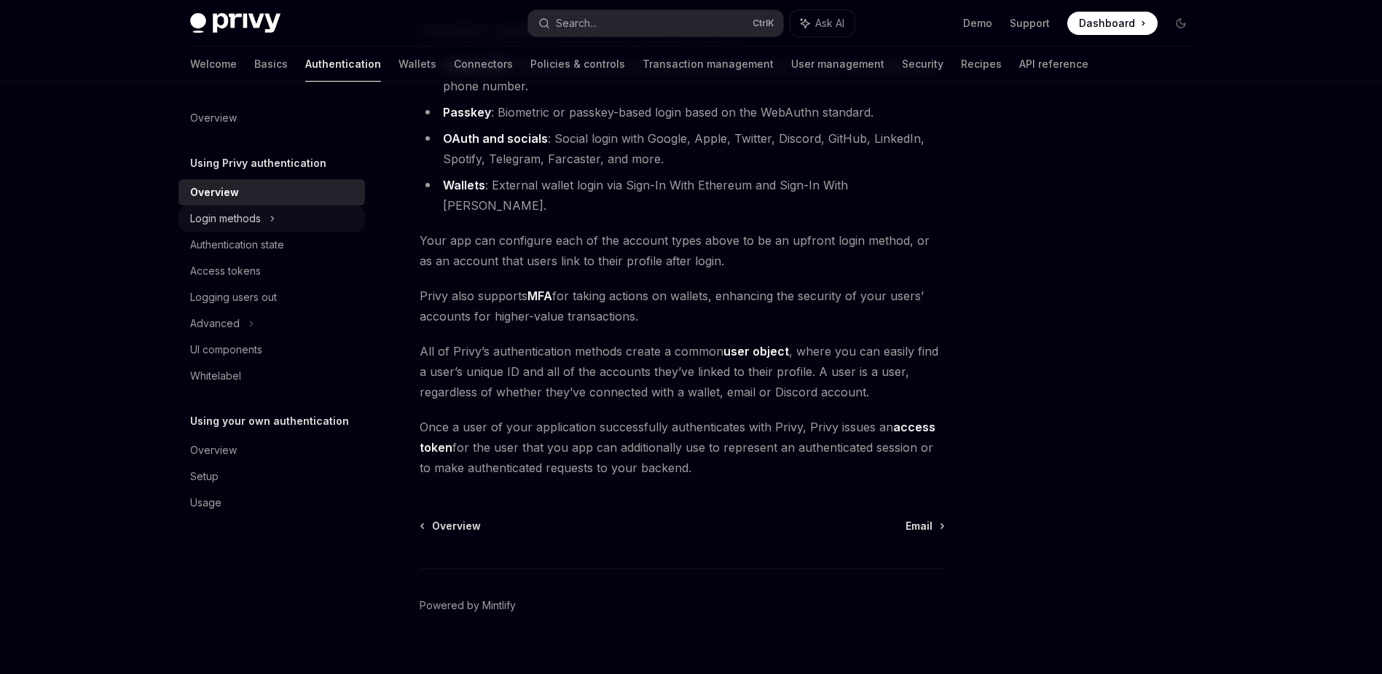
click at [305, 218] on div "Login methods" at bounding box center [272, 218] width 187 height 26
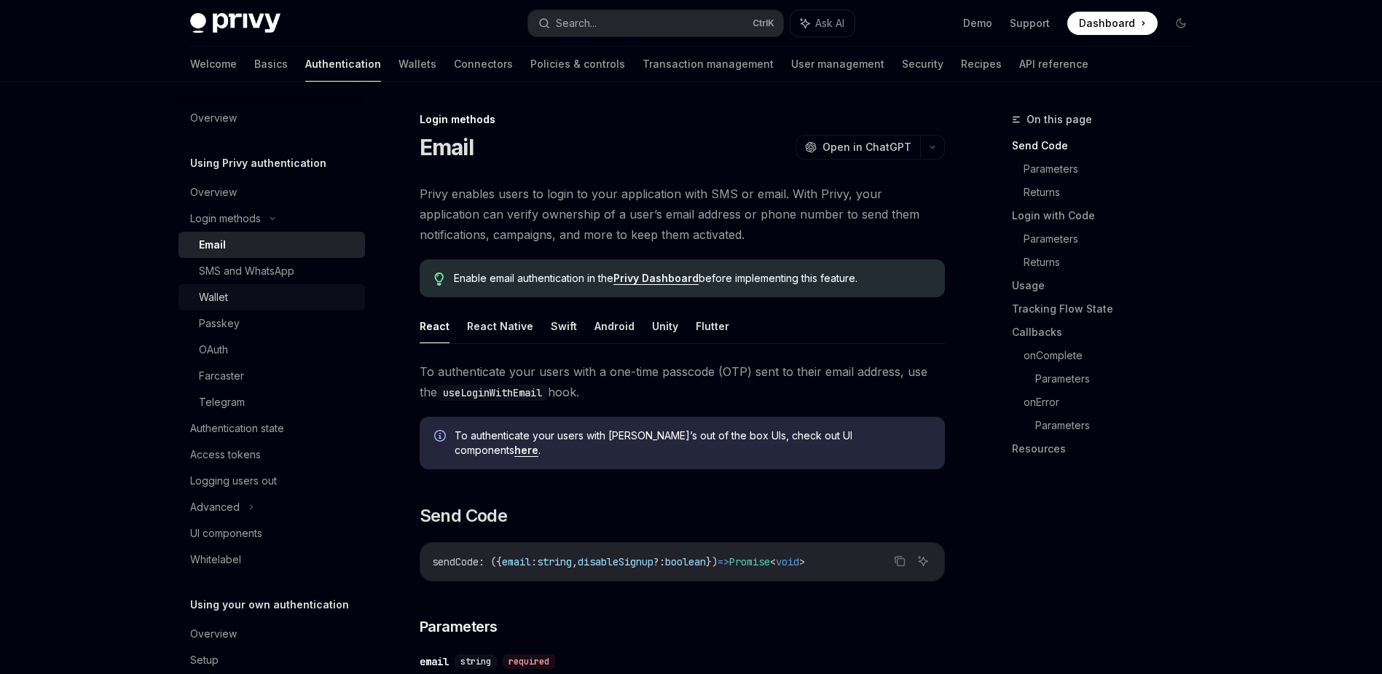
click at [307, 303] on div "Wallet" at bounding box center [277, 297] width 157 height 17
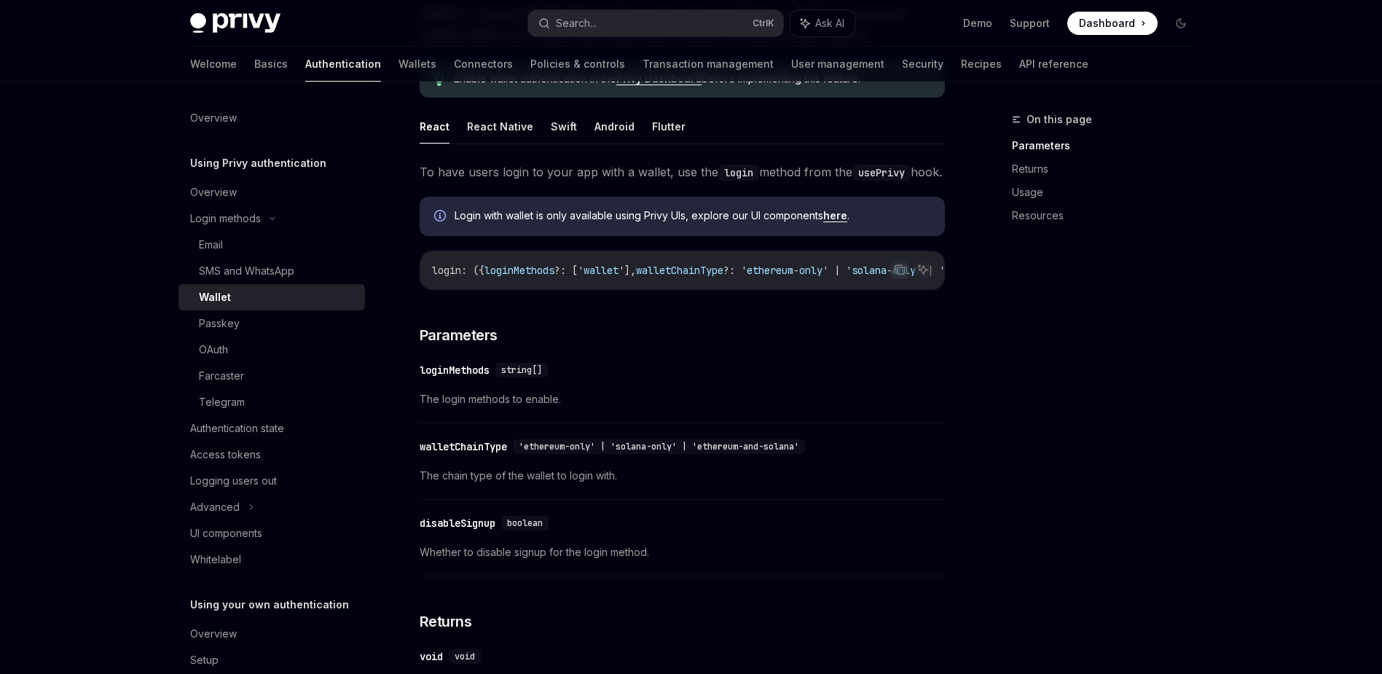
scroll to position [109, 0]
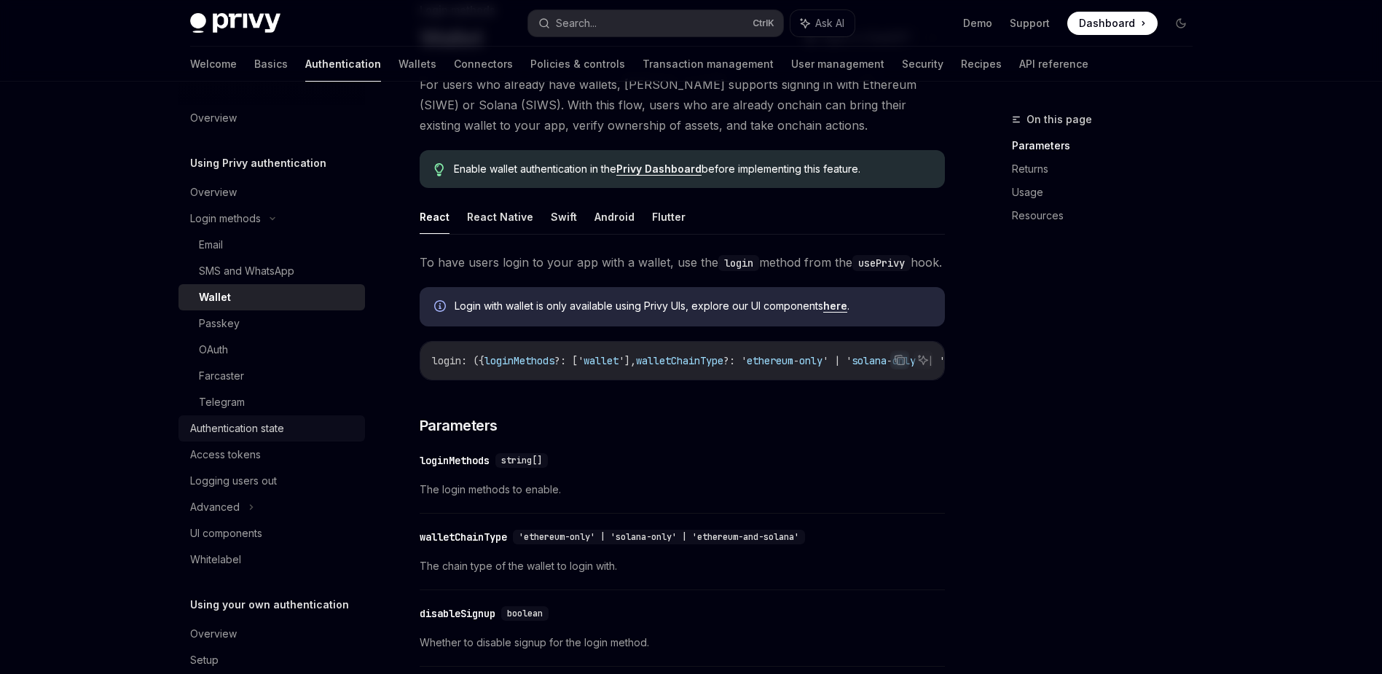
click at [288, 431] on div "Authentication state" at bounding box center [273, 428] width 166 height 17
type textarea "*"
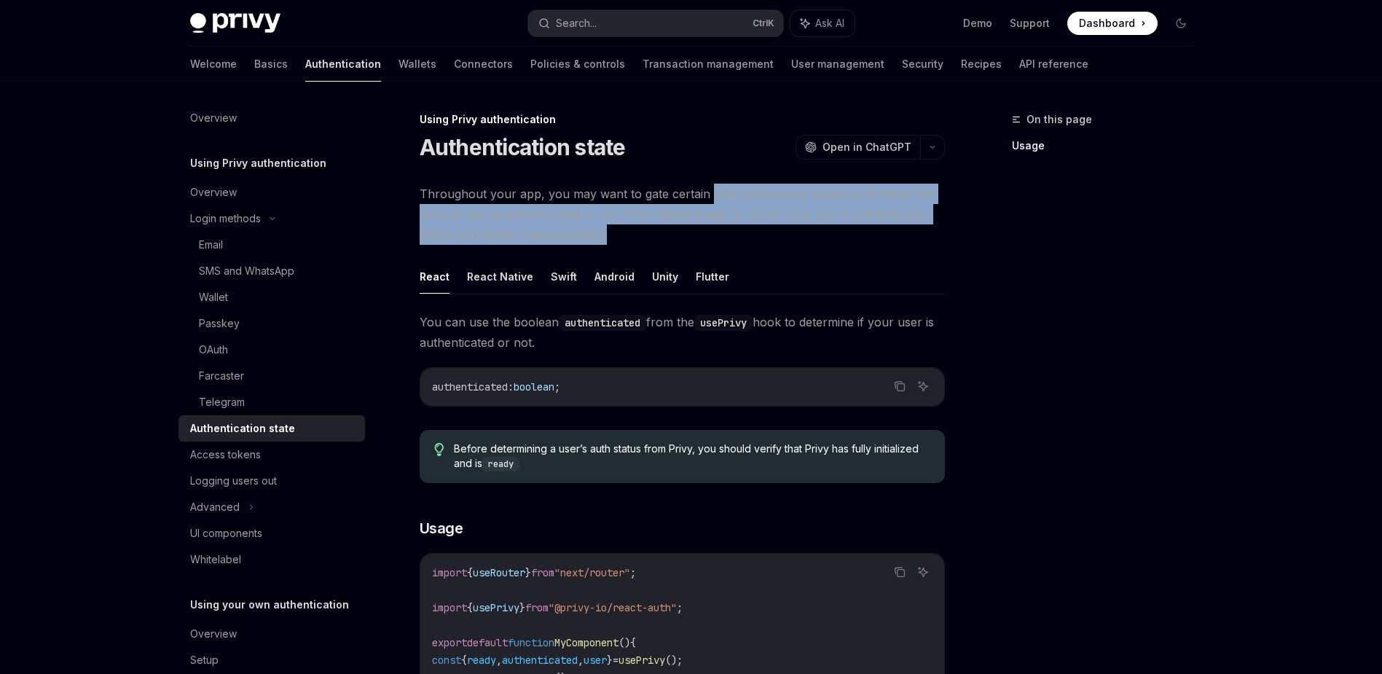
drag, startPoint x: 731, startPoint y: 203, endPoint x: 639, endPoint y: 227, distance: 95.1
click at [639, 227] on span "Throughout your app, you may want to gate certain user experiences based on whe…" at bounding box center [682, 214] width 525 height 61
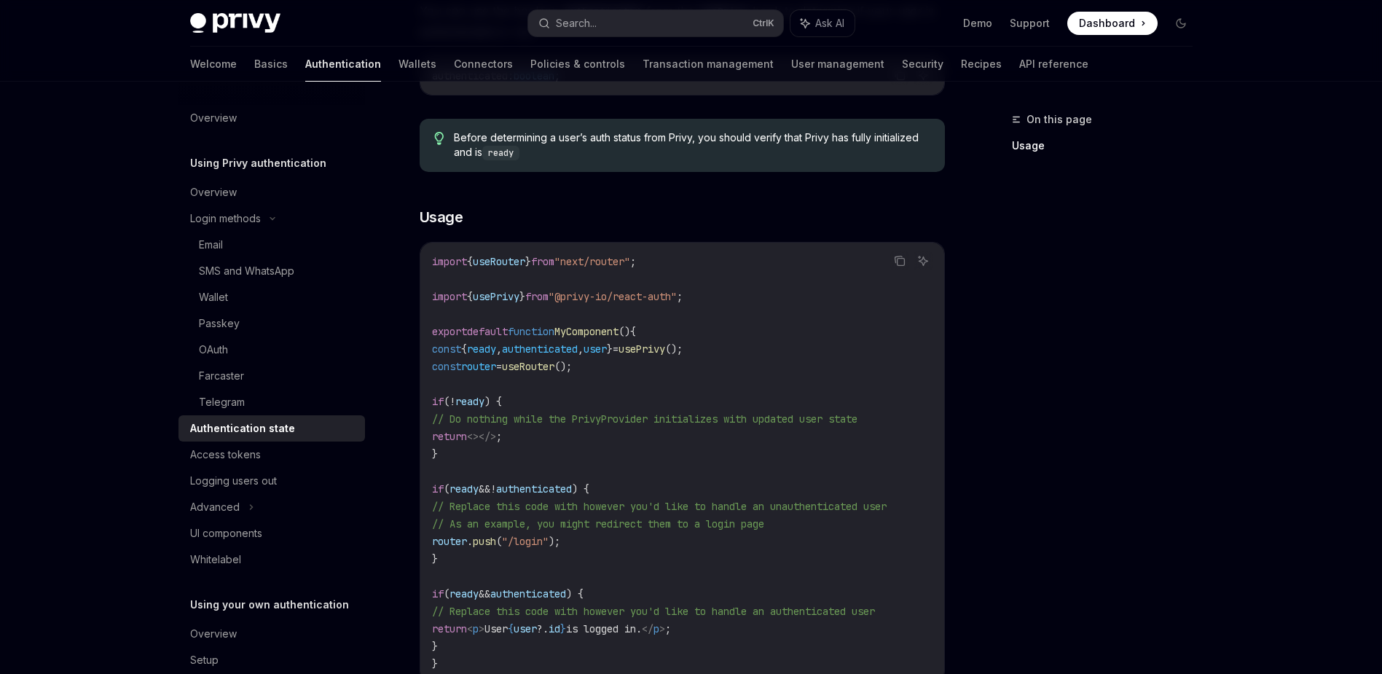
scroll to position [393, 0]
